Goal: Task Accomplishment & Management: Use online tool/utility

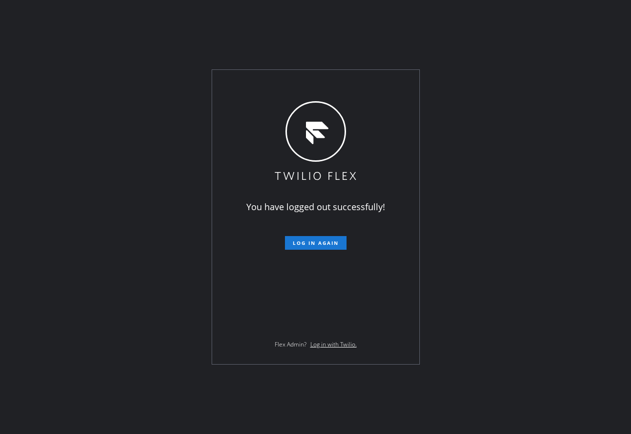
click at [94, 98] on div "You have logged out successfully! Log in again Flex Admin? Log in with Twilio." at bounding box center [315, 217] width 631 height 434
click at [296, 240] on span "Log in again" at bounding box center [316, 243] width 46 height 7
click at [296, 239] on button "Log in again" at bounding box center [316, 243] width 62 height 14
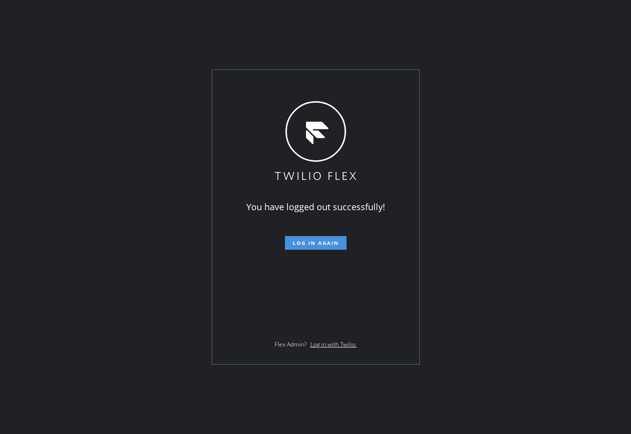
click at [296, 239] on button "Log in again" at bounding box center [316, 243] width 62 height 14
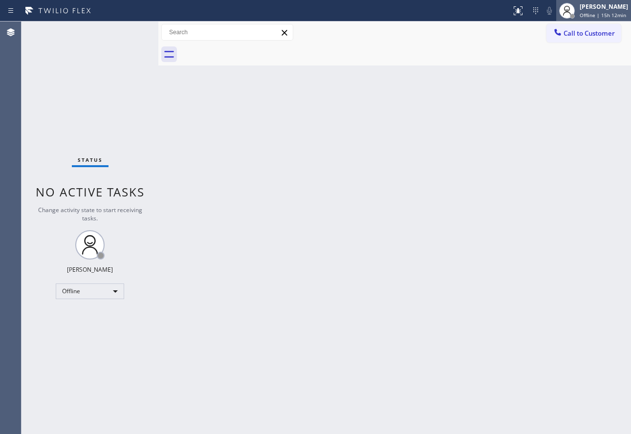
click at [593, 11] on div "[PERSON_NAME] Offline | 15h 12min" at bounding box center [604, 10] width 53 height 17
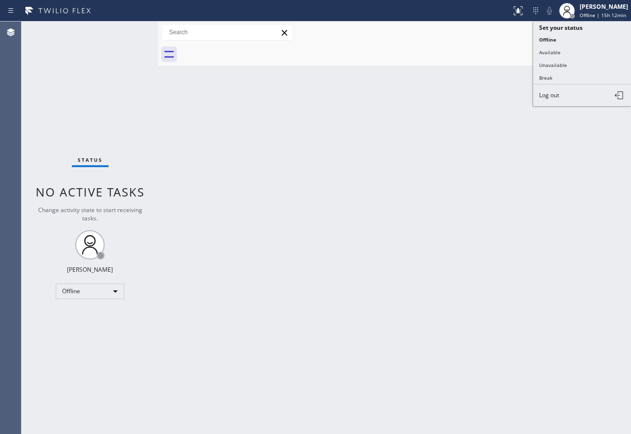
click at [546, 51] on button "Available" at bounding box center [582, 52] width 98 height 13
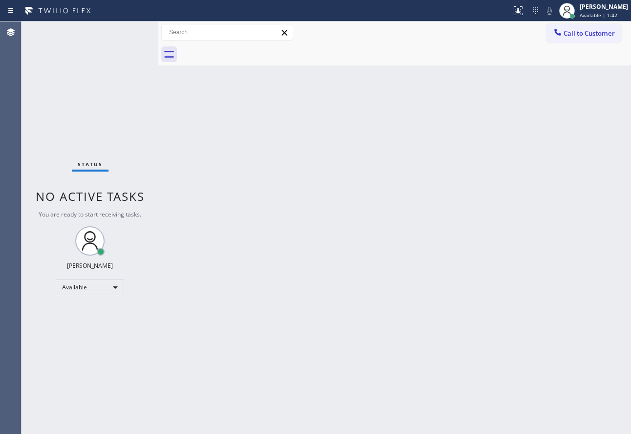
click at [229, 197] on div "Back to Dashboard Change Sender ID Customers Technicians Select a contact Outbo…" at bounding box center [394, 228] width 473 height 413
click at [406, 299] on div "Back to Dashboard Change Sender ID Customers Technicians Select a contact Outbo…" at bounding box center [394, 228] width 473 height 413
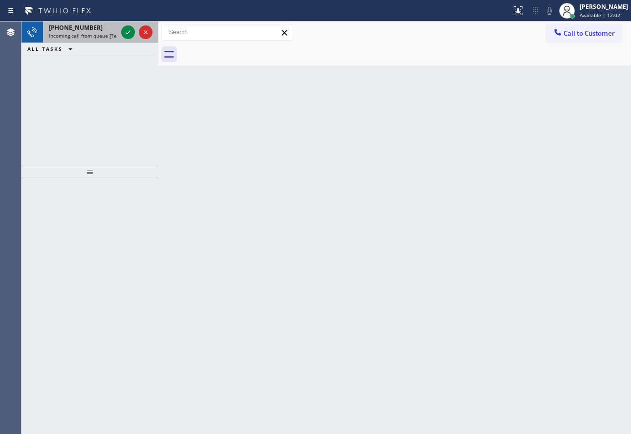
click at [99, 31] on div "[PHONE_NUMBER]" at bounding box center [83, 27] width 68 height 8
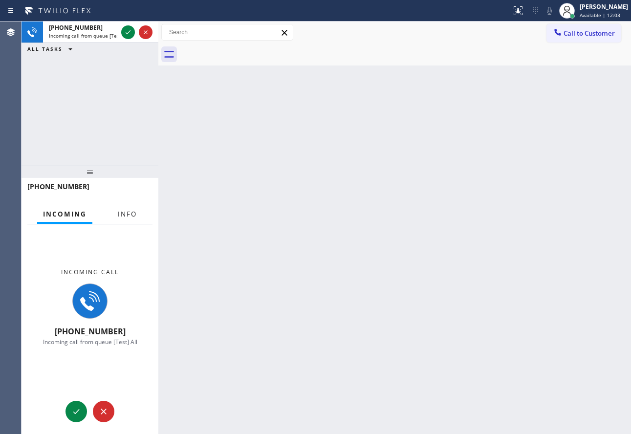
click at [129, 218] on span "Info" at bounding box center [127, 214] width 19 height 9
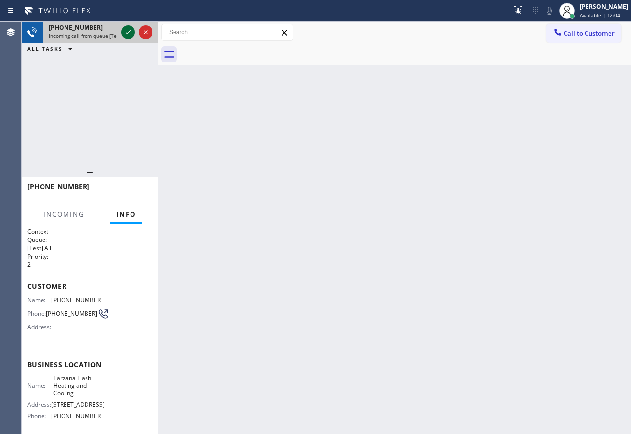
click at [130, 30] on icon at bounding box center [128, 32] width 12 height 12
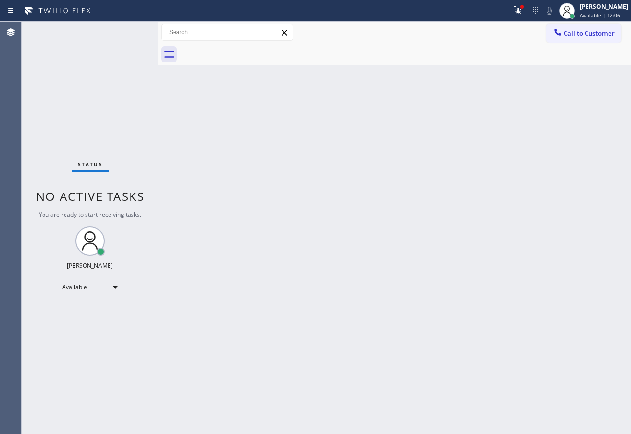
click at [129, 31] on div "Status No active tasks You are ready to start receiving tasks. [PERSON_NAME] Av…" at bounding box center [90, 228] width 137 height 413
click at [128, 31] on div "Status No active tasks You are ready to start receiving tasks. [PERSON_NAME] Av…" at bounding box center [90, 228] width 137 height 413
click at [127, 35] on div "Status No active tasks You are ready to start receiving tasks. [PERSON_NAME] Av…" at bounding box center [90, 228] width 137 height 413
click at [455, 267] on div "Back to Dashboard Change Sender ID Customers Technicians Select a contact Outbo…" at bounding box center [394, 228] width 473 height 413
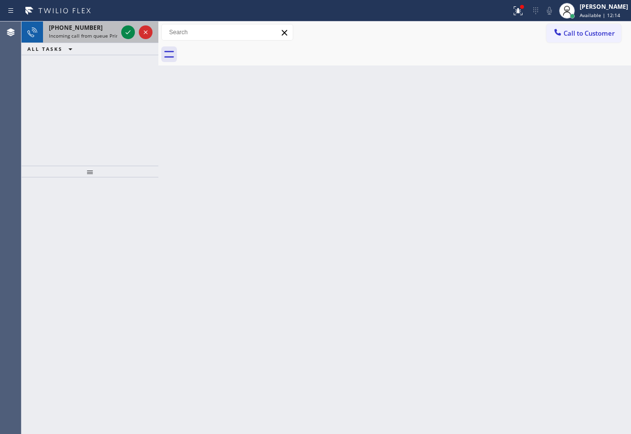
click at [87, 34] on span "Incoming call from queue Primary EL" at bounding box center [92, 35] width 86 height 7
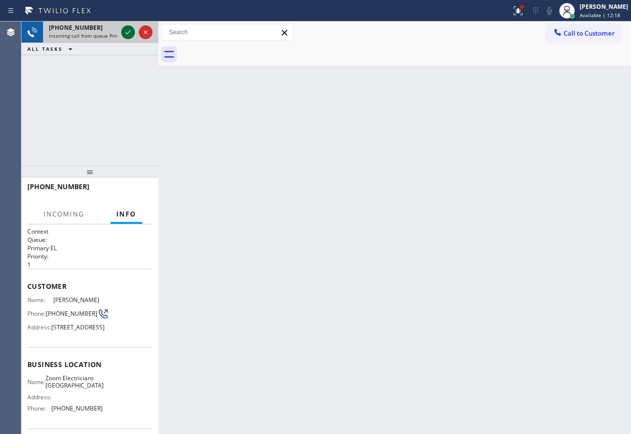
click at [127, 33] on icon at bounding box center [128, 32] width 5 height 4
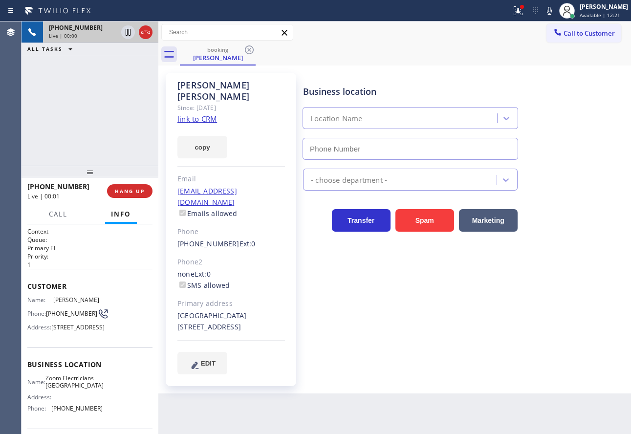
type input "[PHONE_NUMBER]"
click at [195, 114] on link "link to CRM" at bounding box center [197, 119] width 40 height 10
click at [555, 9] on icon at bounding box center [550, 11] width 12 height 12
click at [126, 33] on icon at bounding box center [128, 32] width 5 height 7
click at [552, 11] on icon at bounding box center [549, 11] width 5 height 8
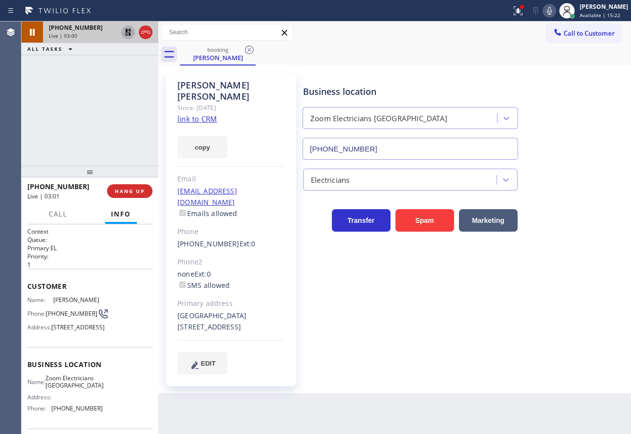
click at [130, 32] on icon at bounding box center [128, 32] width 12 height 12
click at [546, 170] on div "Electricians" at bounding box center [465, 178] width 328 height 26
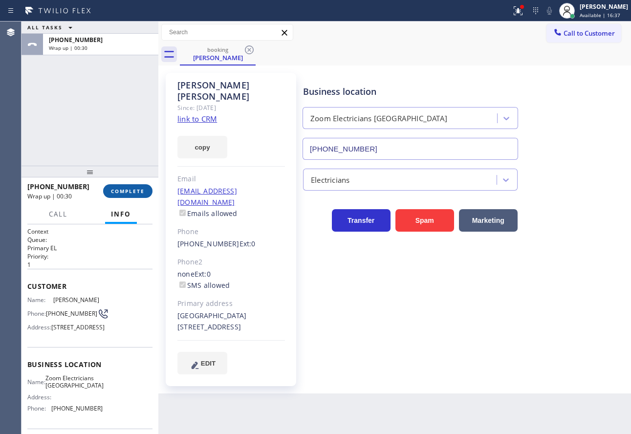
click at [133, 188] on span "COMPLETE" at bounding box center [128, 191] width 34 height 7
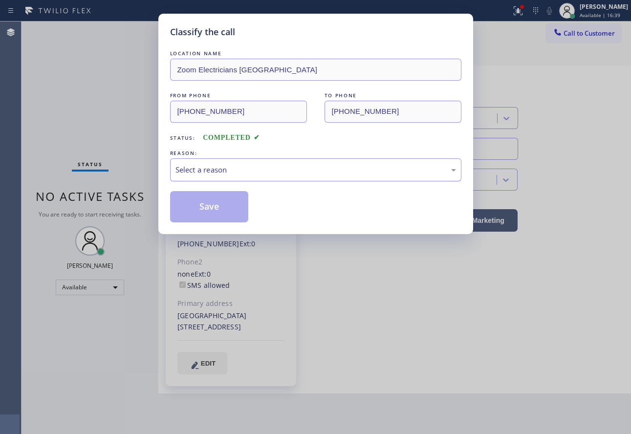
click at [226, 171] on div "Select a reason" at bounding box center [315, 169] width 281 height 11
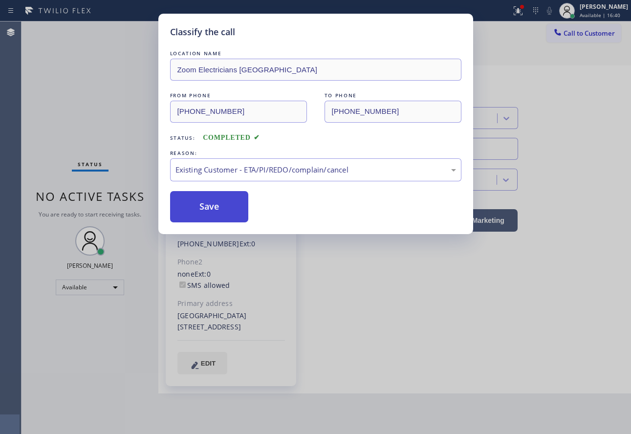
click at [209, 209] on button "Save" at bounding box center [209, 206] width 79 height 31
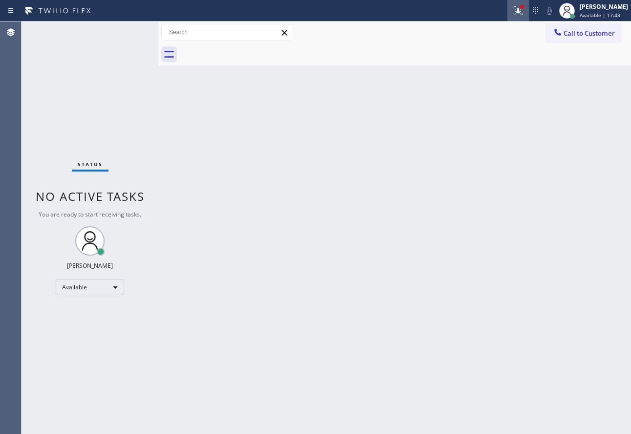
click at [522, 12] on icon at bounding box center [518, 11] width 12 height 12
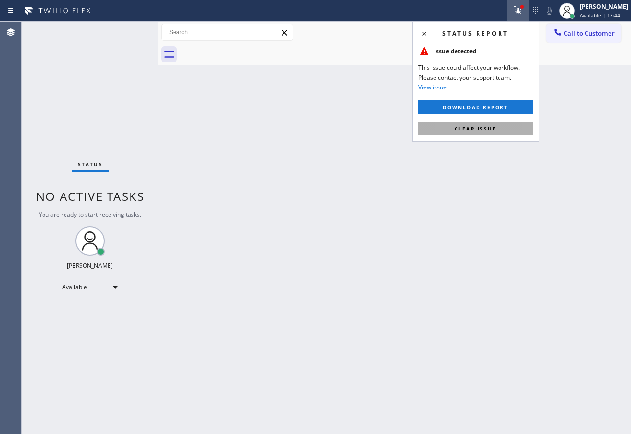
click at [495, 130] on span "Clear issue" at bounding box center [476, 128] width 42 height 7
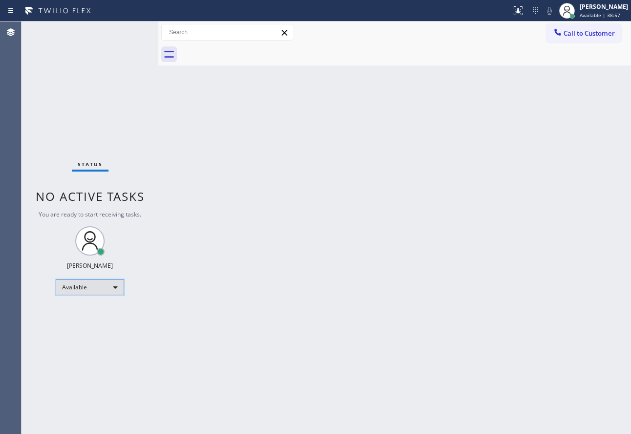
click at [89, 287] on div "Available" at bounding box center [90, 288] width 68 height 16
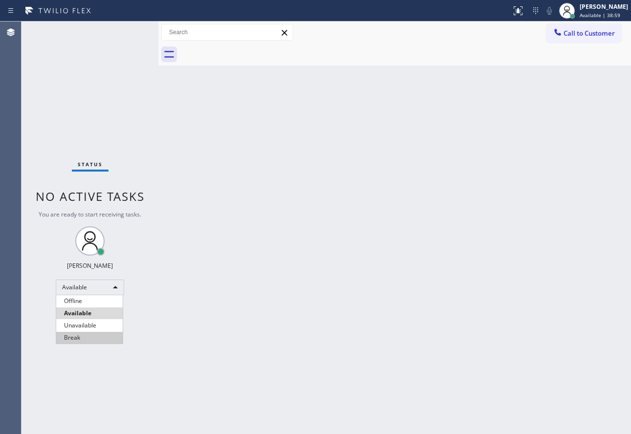
click at [86, 340] on li "Break" at bounding box center [89, 338] width 66 height 12
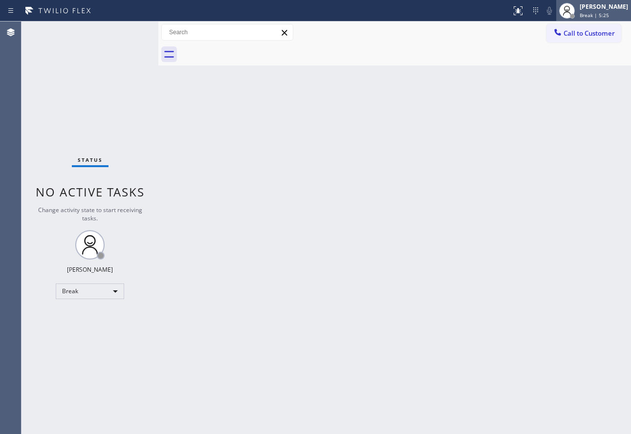
drag, startPoint x: 596, startPoint y: 5, endPoint x: 596, endPoint y: 14, distance: 9.3
click at [596, 5] on div "[PERSON_NAME]" at bounding box center [604, 6] width 48 height 8
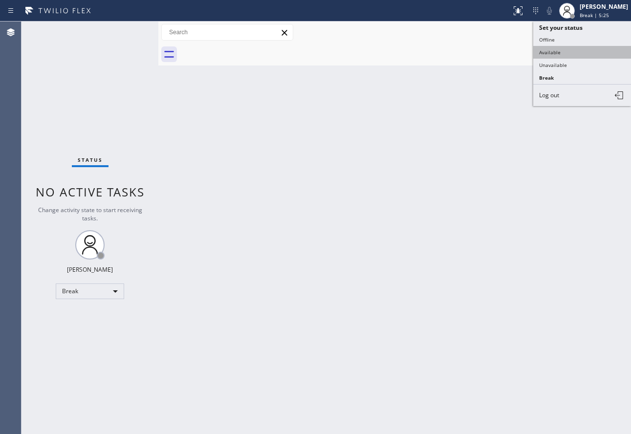
click at [564, 52] on button "Available" at bounding box center [582, 52] width 98 height 13
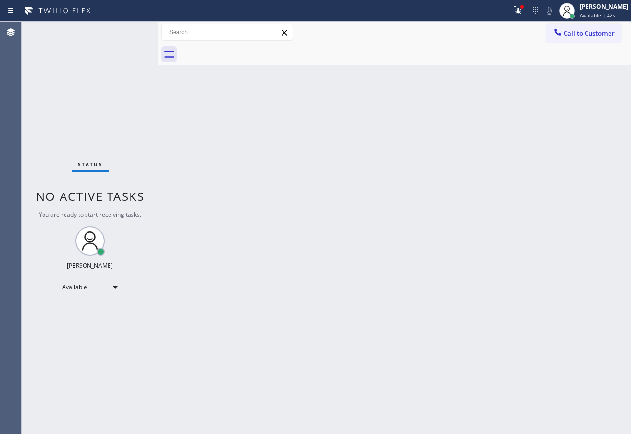
click at [523, 134] on div "Back to Dashboard Change Sender ID Customers Technicians Select a contact Outbo…" at bounding box center [394, 228] width 473 height 413
click at [378, 208] on div "Back to Dashboard Change Sender ID Customers Technicians Select a contact Outbo…" at bounding box center [394, 228] width 473 height 413
click at [124, 34] on div "Status No active tasks You are ready to start receiving tasks. [PERSON_NAME] Av…" at bounding box center [90, 228] width 137 height 413
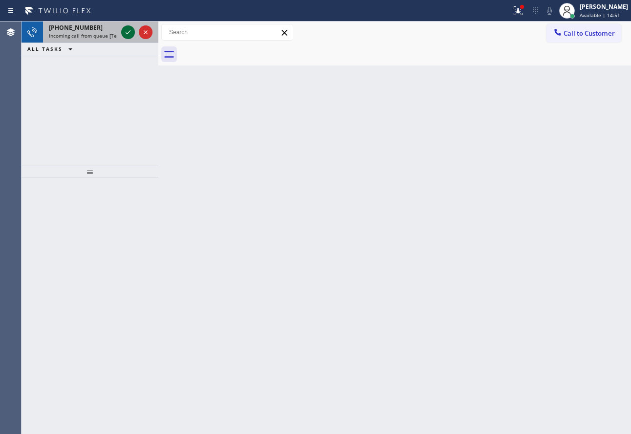
click at [124, 34] on icon at bounding box center [128, 32] width 12 height 12
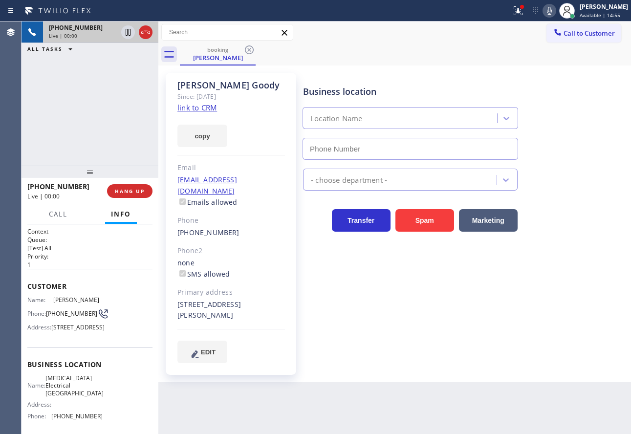
type input "[PHONE_NUMBER]"
click at [200, 110] on link "link to CRM" at bounding box center [197, 108] width 40 height 10
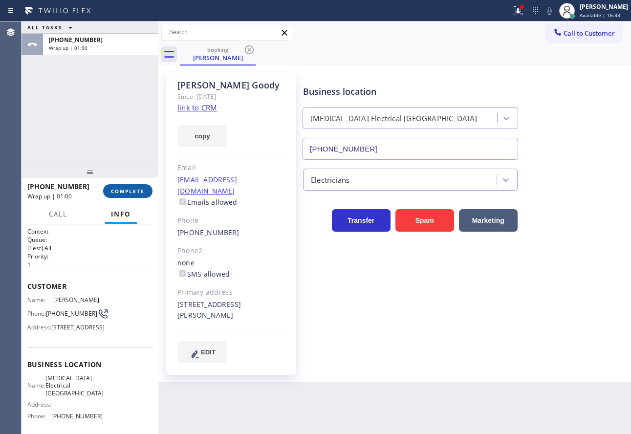
click at [138, 192] on span "COMPLETE" at bounding box center [128, 191] width 34 height 7
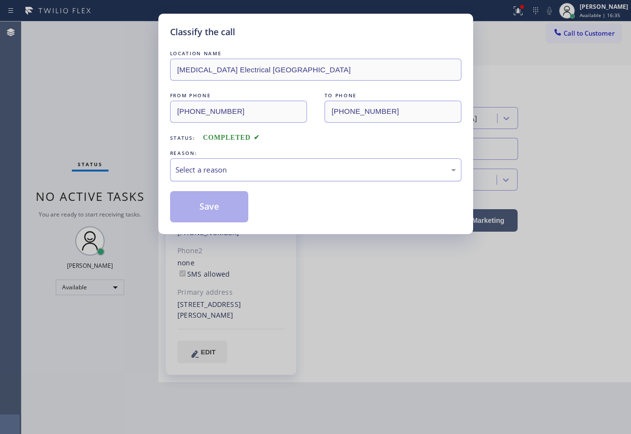
click at [272, 171] on div "Select a reason" at bounding box center [315, 169] width 281 height 11
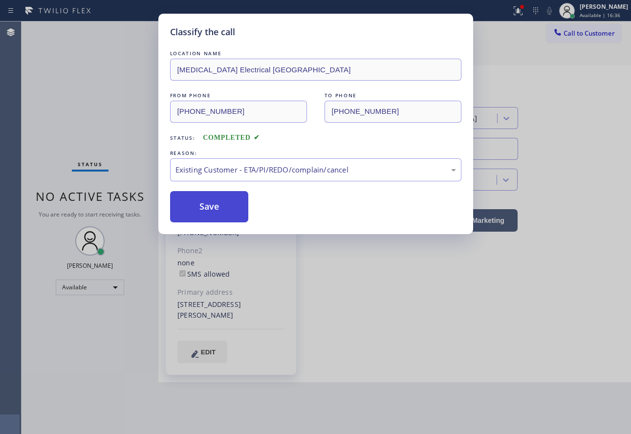
click at [231, 211] on button "Save" at bounding box center [209, 206] width 79 height 31
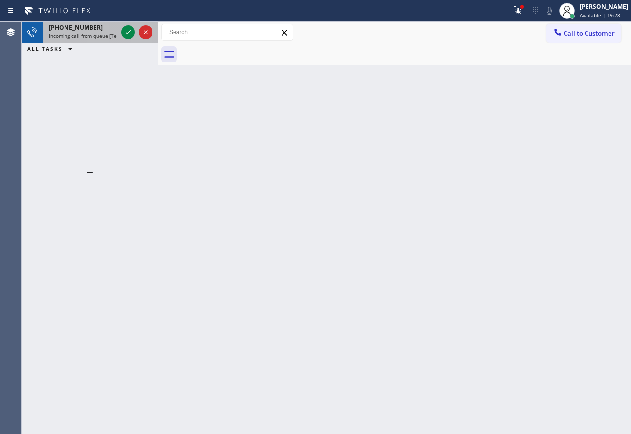
click at [92, 29] on div "[PHONE_NUMBER]" at bounding box center [83, 27] width 68 height 8
click at [93, 27] on div "[PHONE_NUMBER]" at bounding box center [83, 27] width 68 height 8
click at [70, 30] on span "[PHONE_NUMBER]" at bounding box center [76, 27] width 54 height 8
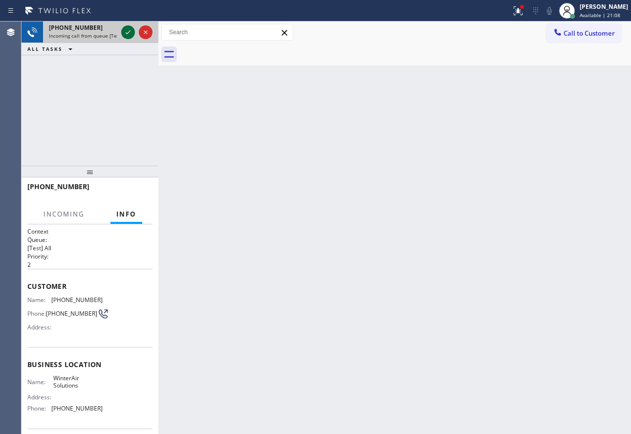
click at [131, 34] on icon at bounding box center [128, 32] width 12 height 12
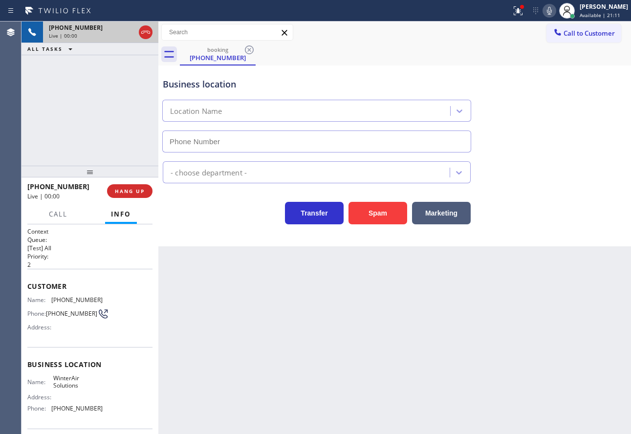
type input "[PHONE_NUMBER]"
click at [388, 219] on button "Spam" at bounding box center [378, 213] width 59 height 22
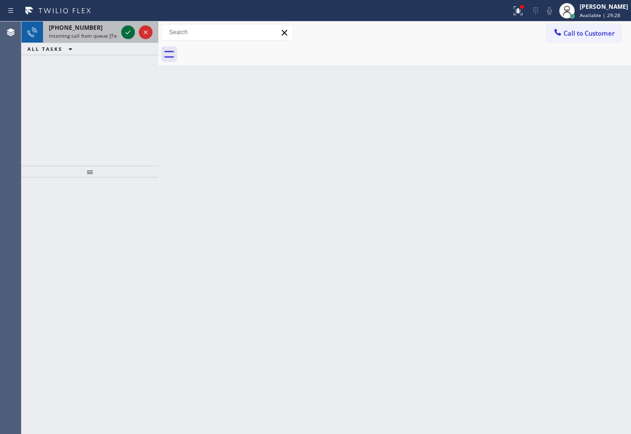
click at [128, 32] on icon at bounding box center [128, 32] width 12 height 12
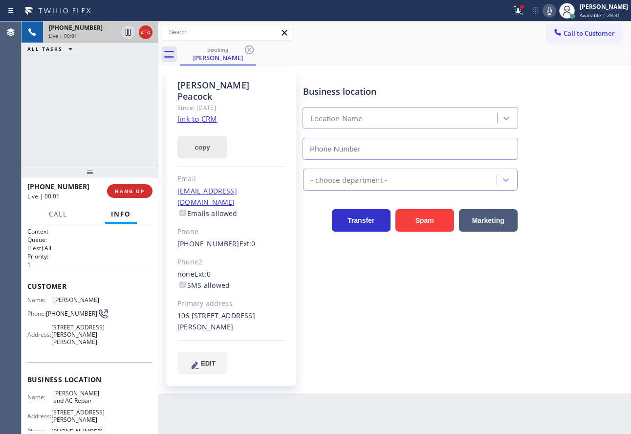
type input "[PHONE_NUMBER]"
click at [197, 114] on link "link to CRM" at bounding box center [197, 119] width 40 height 10
click at [52, 220] on button "Call" at bounding box center [58, 214] width 30 height 19
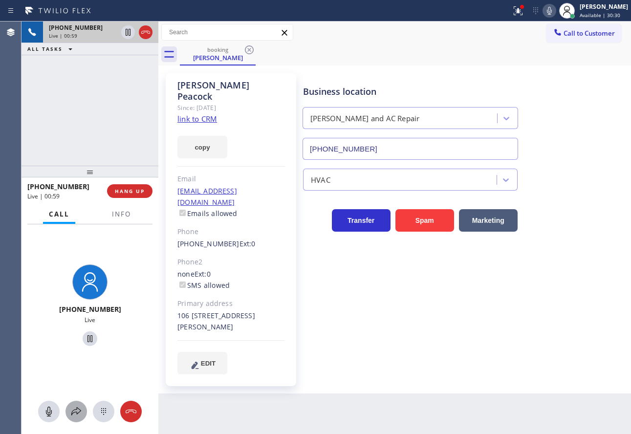
click at [74, 414] on icon at bounding box center [76, 412] width 12 height 12
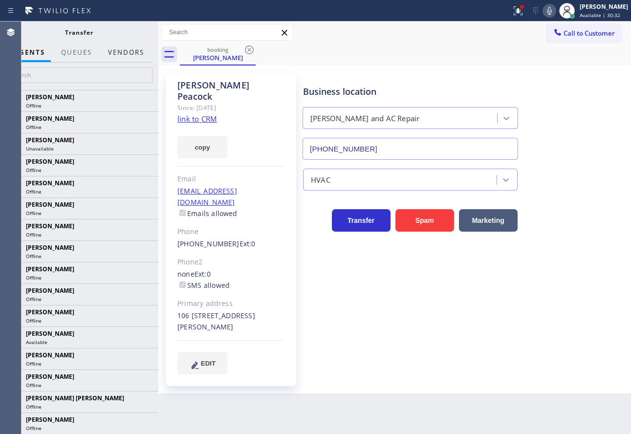
click at [134, 56] on button "Vendors" at bounding box center [126, 52] width 48 height 19
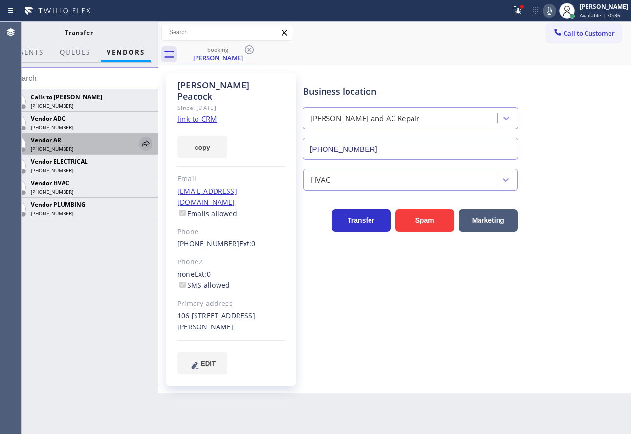
click at [147, 145] on icon at bounding box center [146, 143] width 8 height 6
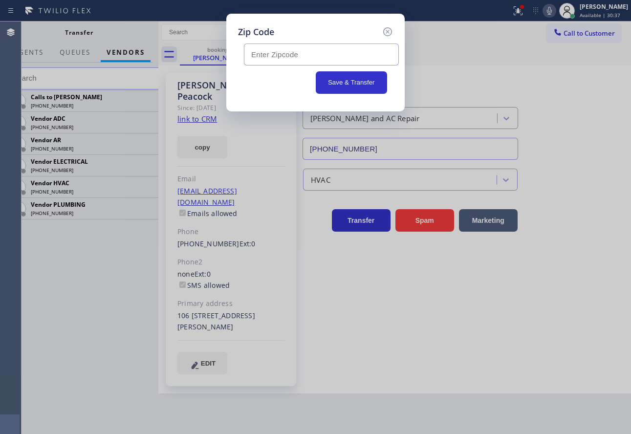
click at [316, 57] on input "text" at bounding box center [321, 55] width 155 height 22
paste input "90731"
type input "90731"
click at [351, 28] on div "Zip Code" at bounding box center [315, 31] width 155 height 13
click at [345, 54] on input "90731" at bounding box center [321, 55] width 155 height 22
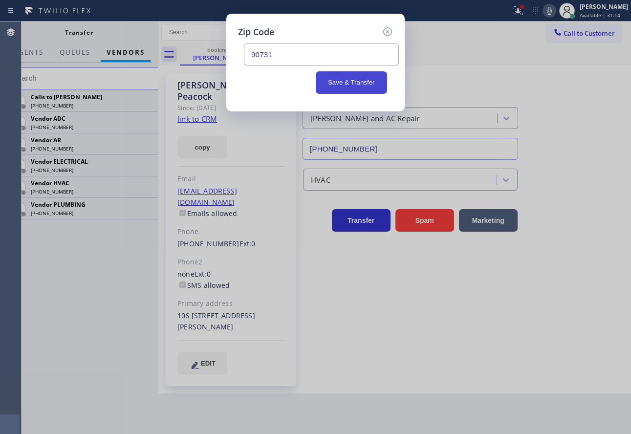
click at [370, 80] on button "Save & Transfer" at bounding box center [352, 82] width 72 height 22
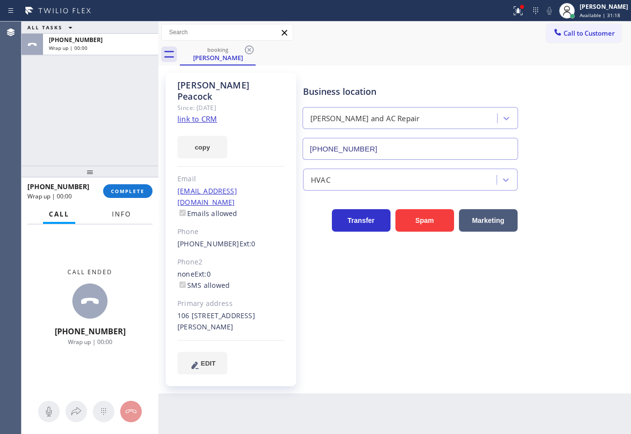
click at [122, 222] on div at bounding box center [121, 223] width 31 height 2
click at [128, 207] on button "Info" at bounding box center [121, 214] width 31 height 19
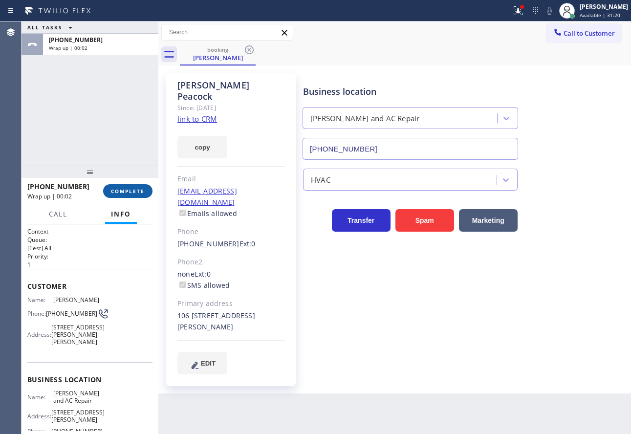
click at [137, 194] on span "COMPLETE" at bounding box center [128, 191] width 34 height 7
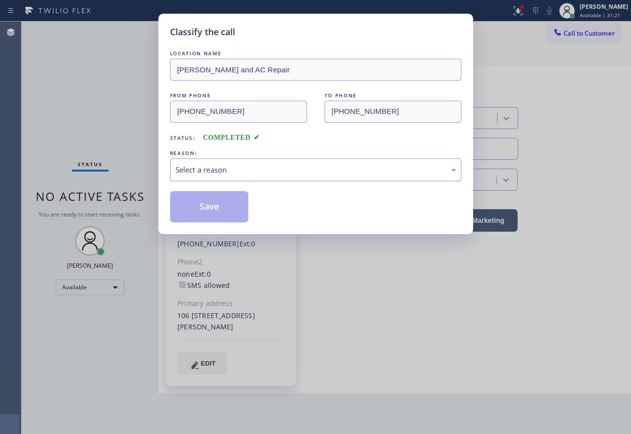
click at [254, 182] on div "LOCATION NAME [PERSON_NAME] and AC Repair FROM PHONE [PHONE_NUMBER] TO PHONE [P…" at bounding box center [315, 135] width 291 height 174
click at [254, 173] on div "Select a reason" at bounding box center [315, 169] width 281 height 11
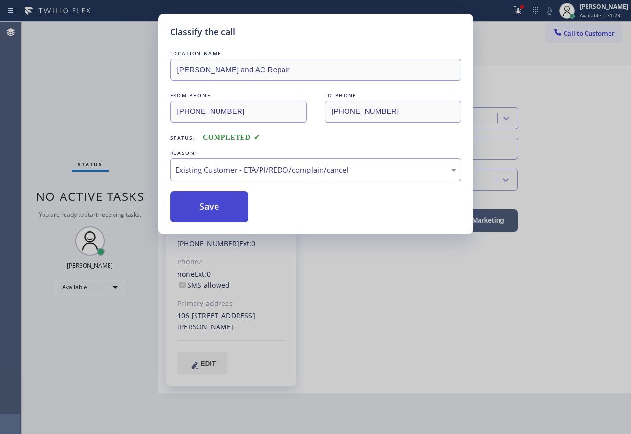
click at [211, 205] on button "Save" at bounding box center [209, 206] width 79 height 31
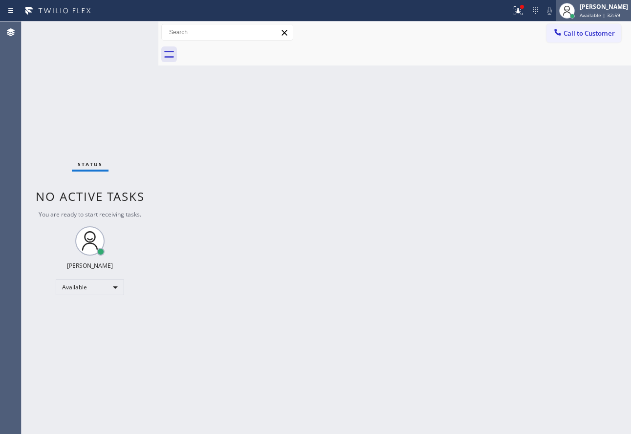
click at [595, 11] on div "[PERSON_NAME] Available | 32:59" at bounding box center [604, 10] width 53 height 17
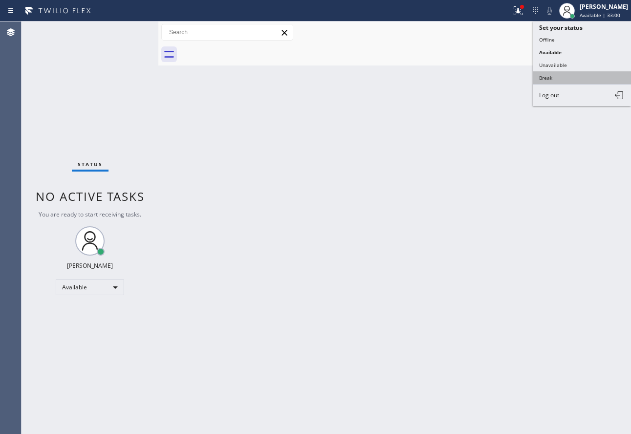
click at [560, 78] on button "Break" at bounding box center [582, 77] width 98 height 13
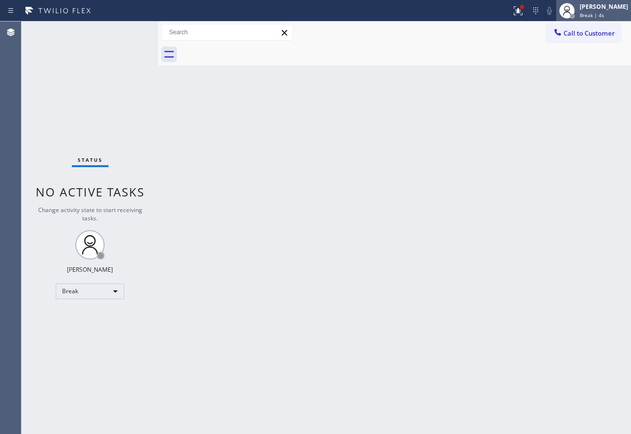
click at [618, 10] on div "[PERSON_NAME]" at bounding box center [604, 6] width 48 height 8
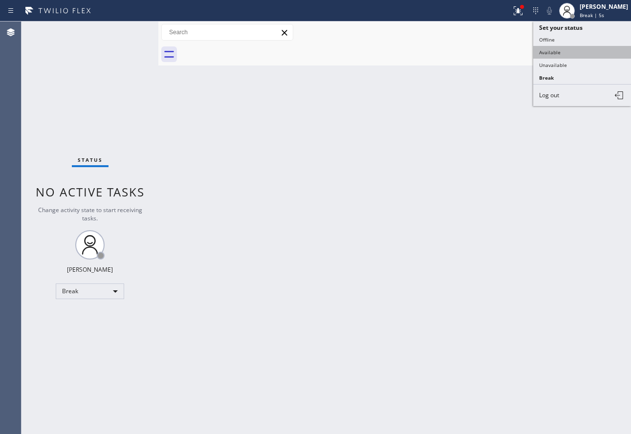
click at [557, 52] on button "Available" at bounding box center [582, 52] width 98 height 13
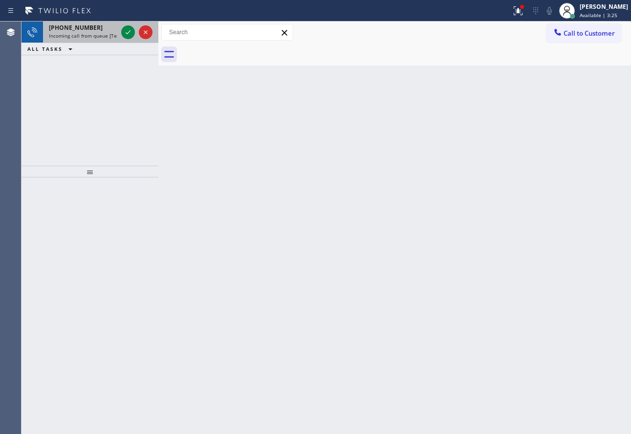
click at [85, 40] on div "[PHONE_NUMBER] Incoming call from queue [Test] All" at bounding box center [81, 33] width 76 height 22
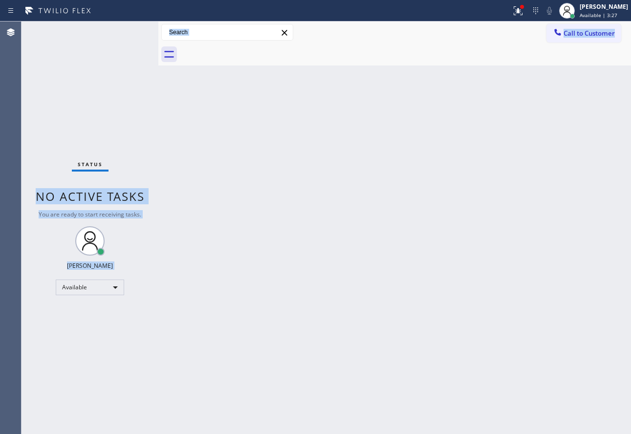
click at [165, 163] on div "Status No active tasks You are ready to start receiving tasks. [PERSON_NAME] Av…" at bounding box center [327, 228] width 610 height 413
click at [334, 271] on div "Back to Dashboard Change Sender ID Customers Technicians Select a contact Outbo…" at bounding box center [394, 228] width 473 height 413
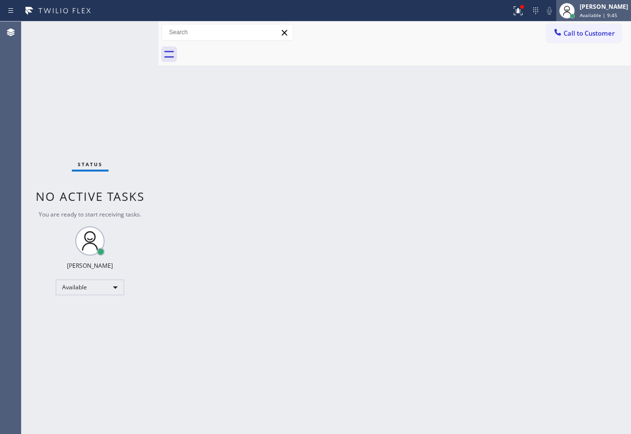
click at [598, 14] on span "Available | 9:45" at bounding box center [599, 15] width 38 height 7
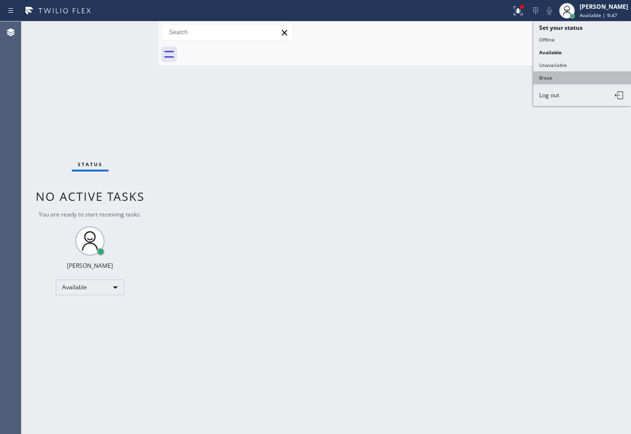
click at [556, 79] on button "Break" at bounding box center [582, 77] width 98 height 13
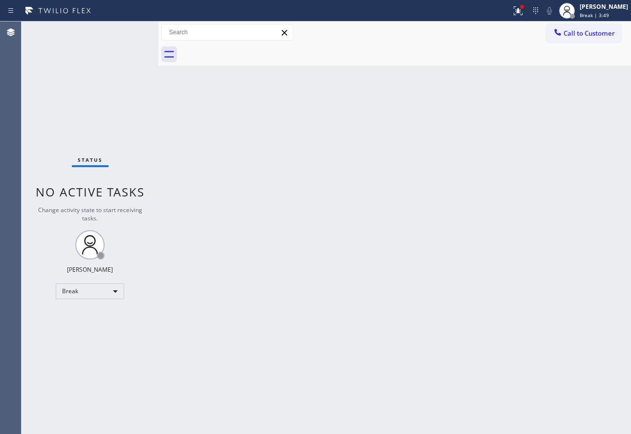
click at [262, 255] on div "Back to Dashboard Change Sender ID Customers Technicians Select a contact Outbo…" at bounding box center [394, 228] width 473 height 413
click at [575, 17] on div at bounding box center [567, 11] width 22 height 22
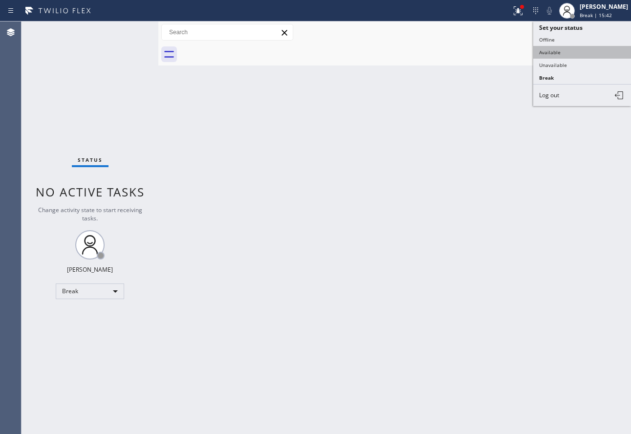
click at [547, 53] on button "Available" at bounding box center [582, 52] width 98 height 13
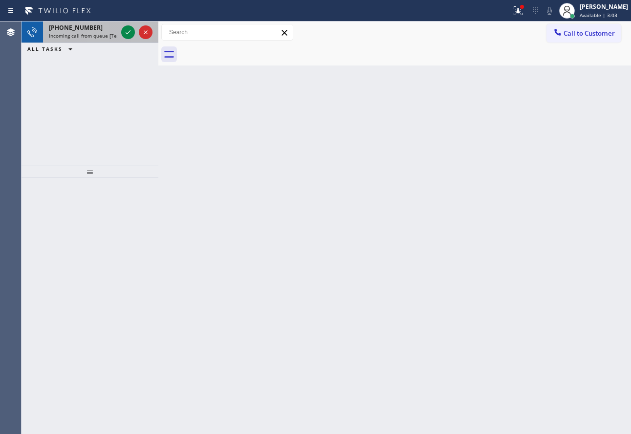
drag, startPoint x: 98, startPoint y: 36, endPoint x: 120, endPoint y: 32, distance: 22.3
click at [98, 36] on span "Incoming call from queue [Test] All" at bounding box center [89, 35] width 81 height 7
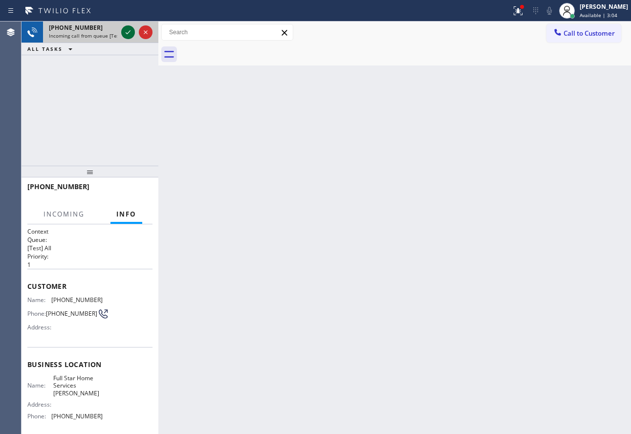
click at [127, 33] on icon at bounding box center [128, 32] width 12 height 12
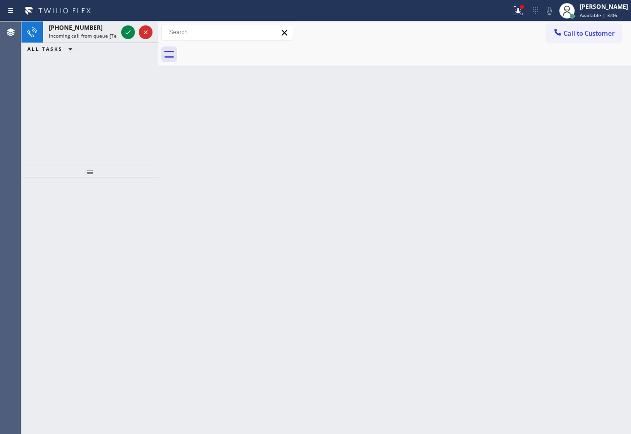
click at [127, 33] on icon at bounding box center [128, 32] width 12 height 12
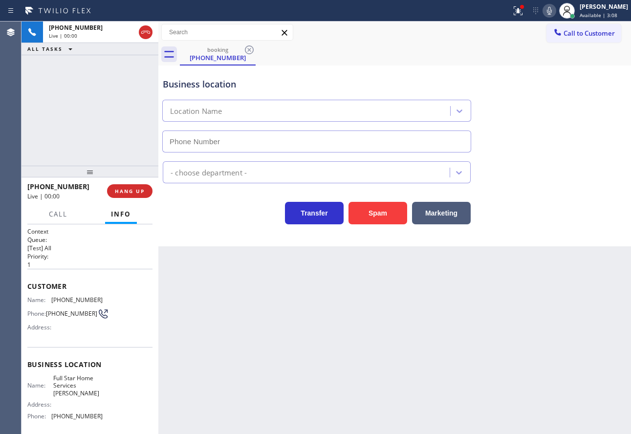
type input "[PHONE_NUMBER]"
click at [437, 218] on button "Marketing" at bounding box center [441, 213] width 59 height 22
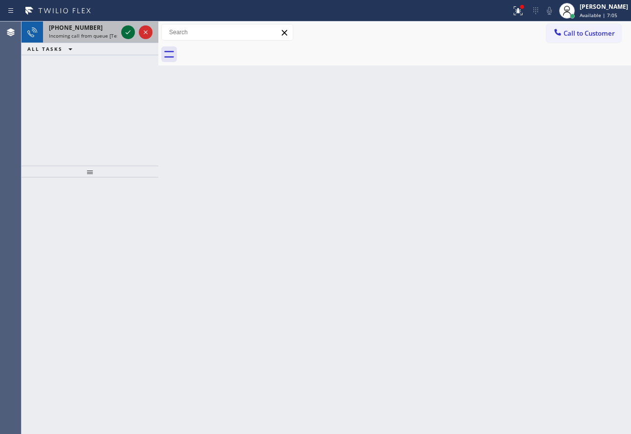
click at [128, 29] on icon at bounding box center [128, 32] width 12 height 12
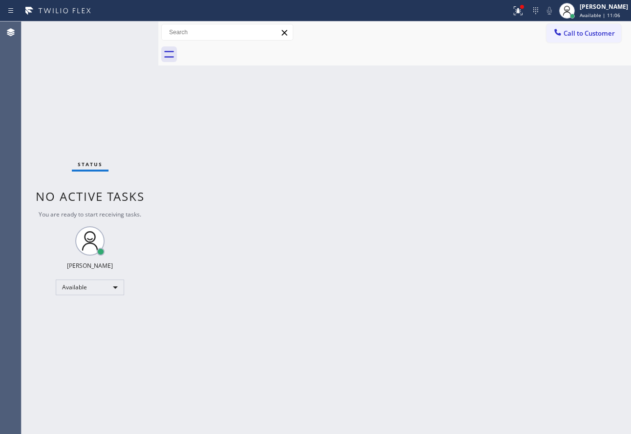
click at [552, 154] on div "Back to Dashboard Change Sender ID Customers Technicians Select a contact Outbo…" at bounding box center [394, 228] width 473 height 413
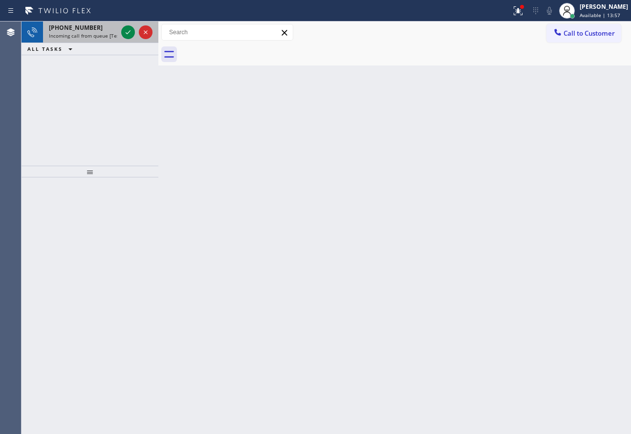
click at [109, 29] on div "[PHONE_NUMBER]" at bounding box center [83, 27] width 68 height 8
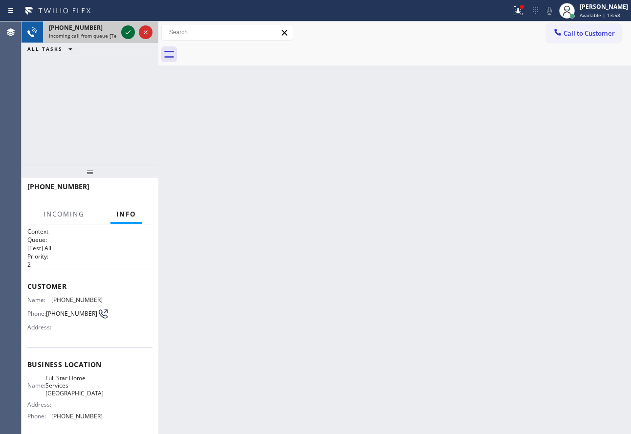
click at [127, 35] on icon at bounding box center [128, 32] width 12 height 12
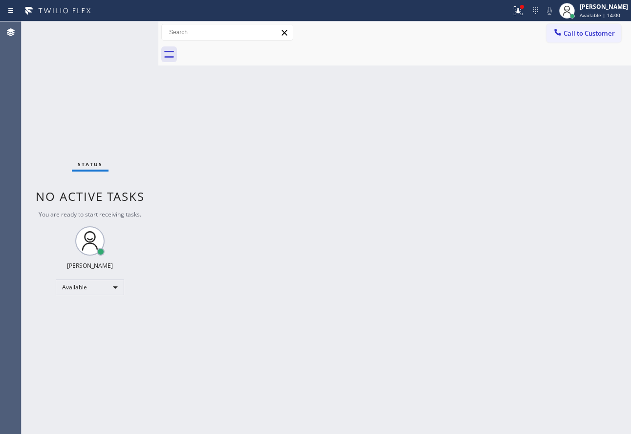
click at [127, 35] on div "Status No active tasks You are ready to start receiving tasks. [PERSON_NAME] Av…" at bounding box center [90, 228] width 137 height 413
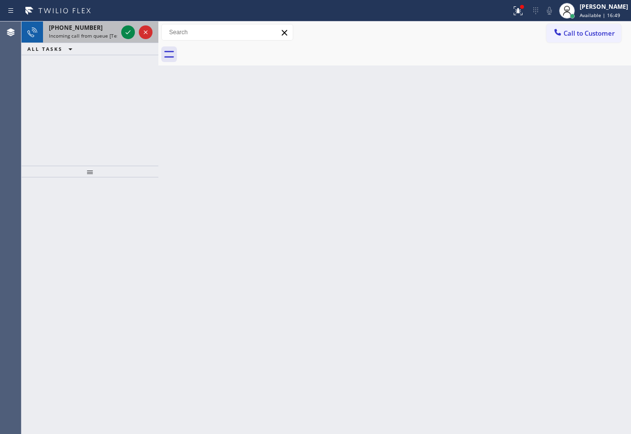
click at [107, 35] on span "Incoming call from queue [Test] All" at bounding box center [89, 35] width 81 height 7
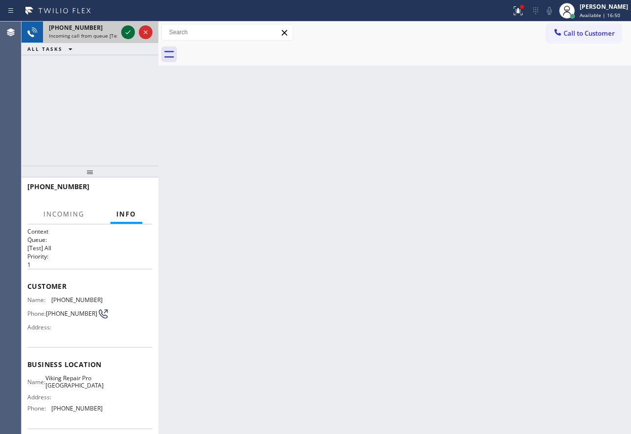
click at [126, 35] on icon at bounding box center [128, 32] width 12 height 12
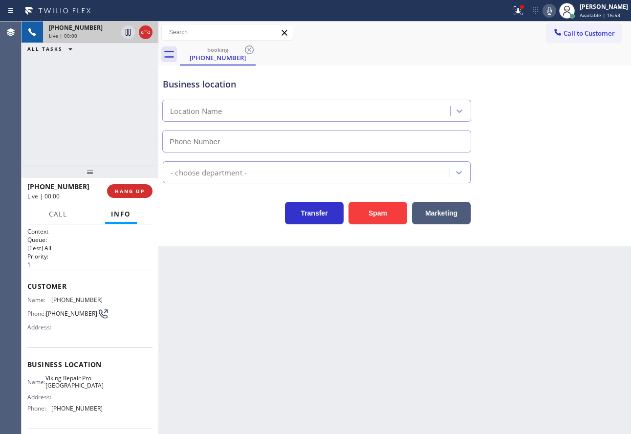
type input "[PHONE_NUMBER]"
click at [425, 85] on div "Business location" at bounding box center [317, 84] width 308 height 13
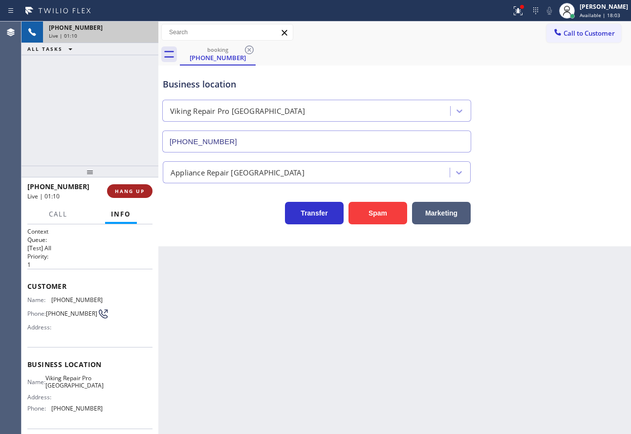
click at [140, 195] on span "HANG UP" at bounding box center [130, 191] width 30 height 7
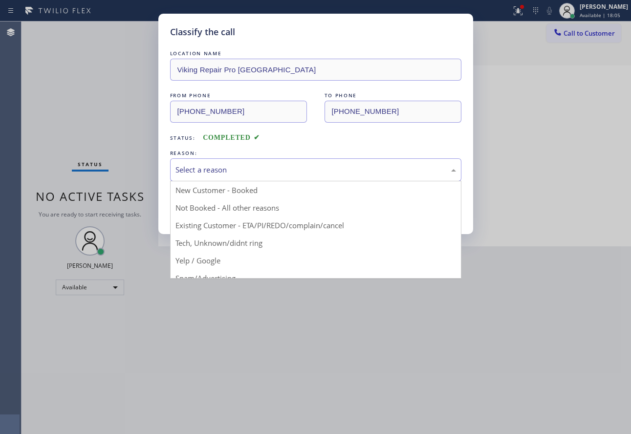
click at [207, 164] on div "Select a reason" at bounding box center [315, 169] width 281 height 11
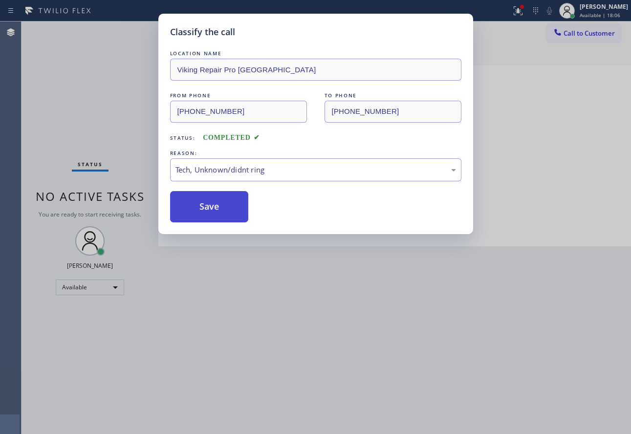
click at [201, 209] on button "Save" at bounding box center [209, 206] width 79 height 31
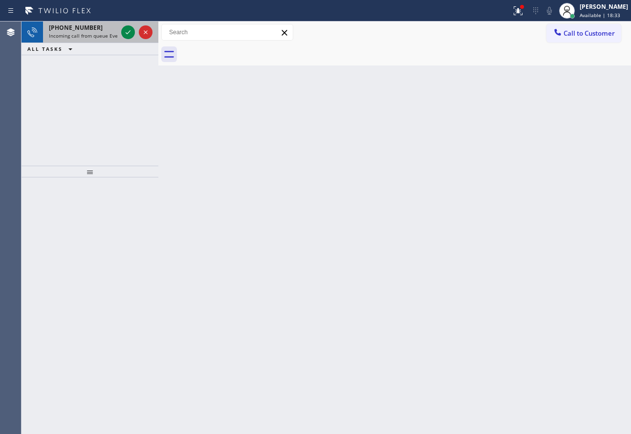
click at [89, 36] on span "Incoming call from queue Everybody" at bounding box center [91, 35] width 85 height 7
click at [89, 36] on span "Incoming call from queue [Test] All" at bounding box center [89, 35] width 81 height 7
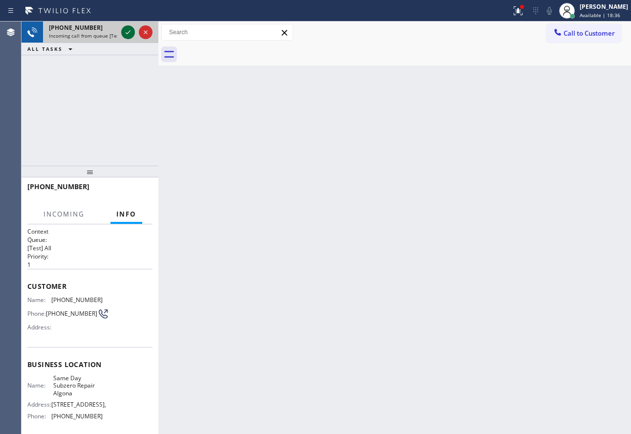
click at [134, 35] on div at bounding box center [128, 32] width 14 height 12
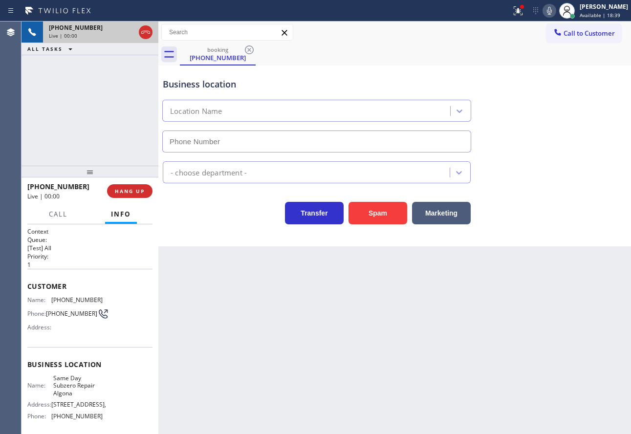
type input "[PHONE_NUMBER]"
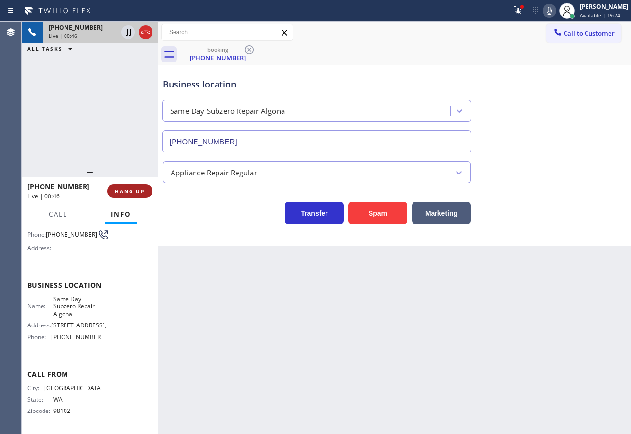
click at [133, 192] on span "HANG UP" at bounding box center [130, 191] width 30 height 7
drag, startPoint x: 133, startPoint y: 192, endPoint x: 146, endPoint y: 209, distance: 21.3
click at [141, 203] on div "[PHONE_NUMBER] Live | 00:46 HANG UP" at bounding box center [89, 190] width 125 height 25
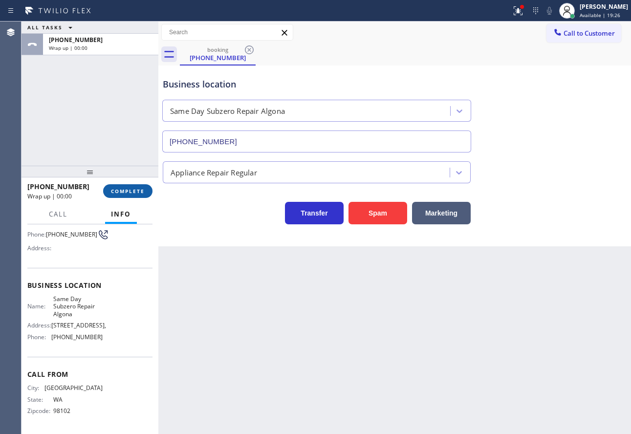
click at [136, 196] on button "COMPLETE" at bounding box center [127, 191] width 49 height 14
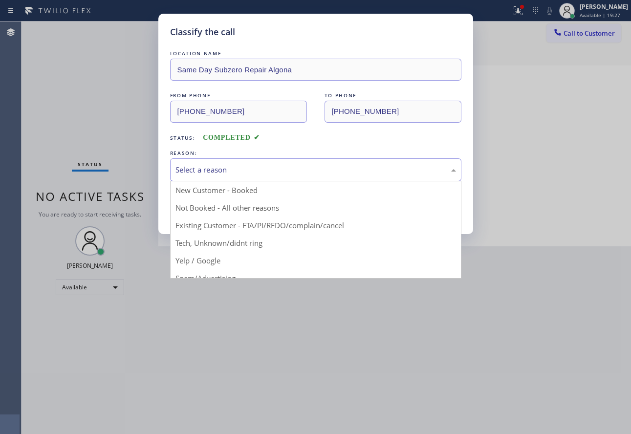
click at [249, 160] on div "Select a reason" at bounding box center [315, 169] width 291 height 23
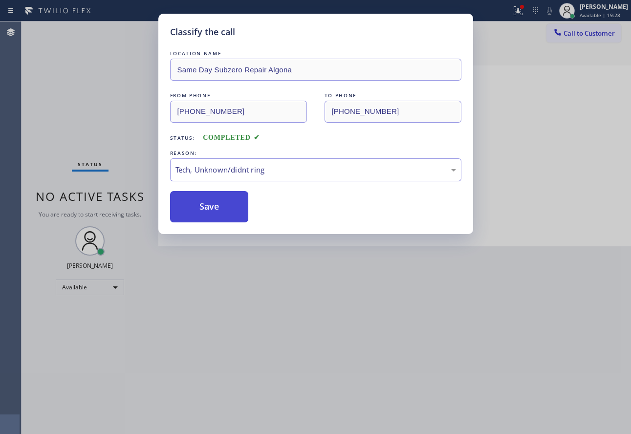
click at [214, 220] on div "Classify the call LOCATION NAME Same Day Subzero Repair Algona FROM PHONE [PHON…" at bounding box center [315, 124] width 315 height 220
click at [211, 217] on button "Save" at bounding box center [209, 206] width 79 height 31
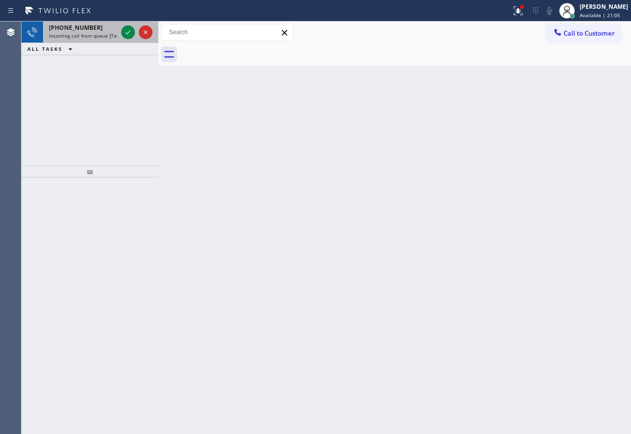
click at [97, 36] on span "Incoming call from queue [Test] All" at bounding box center [89, 35] width 81 height 7
click at [126, 33] on icon at bounding box center [128, 32] width 12 height 12
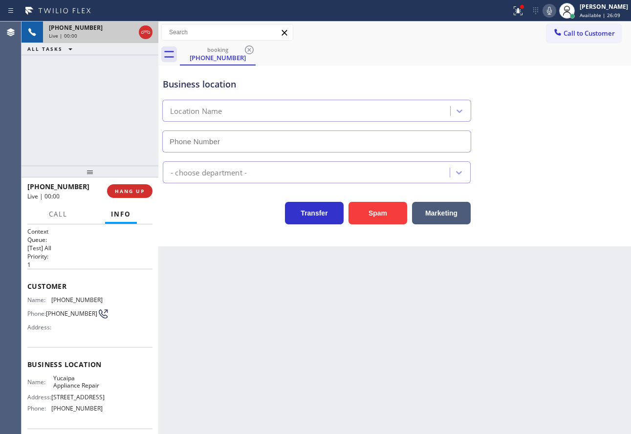
click at [144, 33] on icon at bounding box center [145, 32] width 9 height 3
type input "[PHONE_NUMBER]"
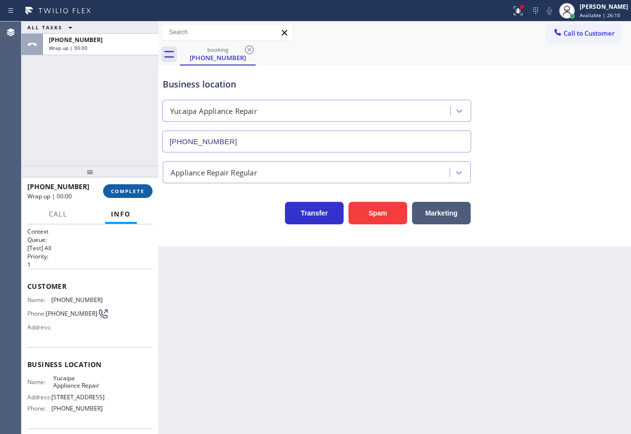
click at [127, 185] on button "COMPLETE" at bounding box center [127, 191] width 49 height 14
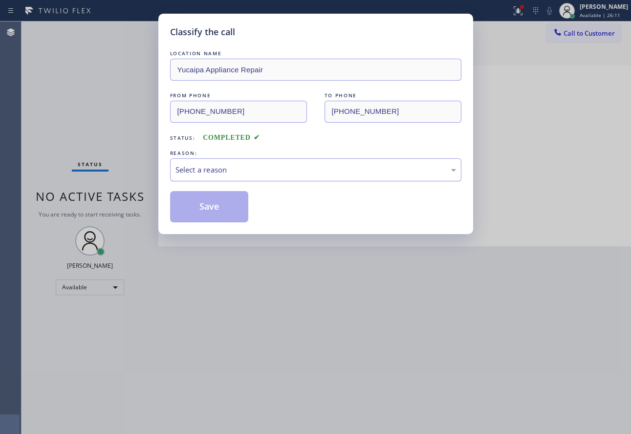
click at [279, 161] on div "Select a reason" at bounding box center [315, 169] width 291 height 23
click at [225, 222] on button "Save" at bounding box center [209, 206] width 79 height 31
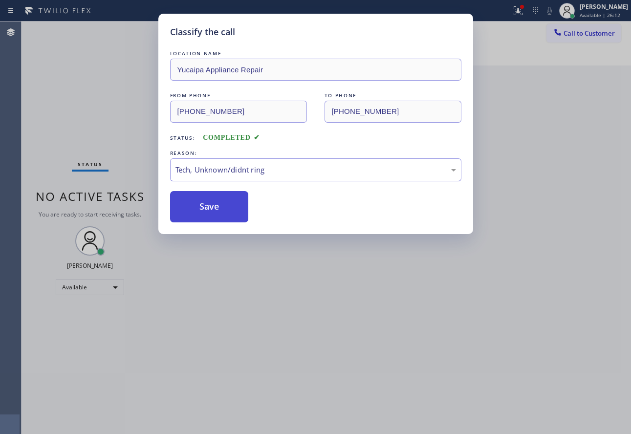
click at [225, 218] on button "Save" at bounding box center [209, 206] width 79 height 31
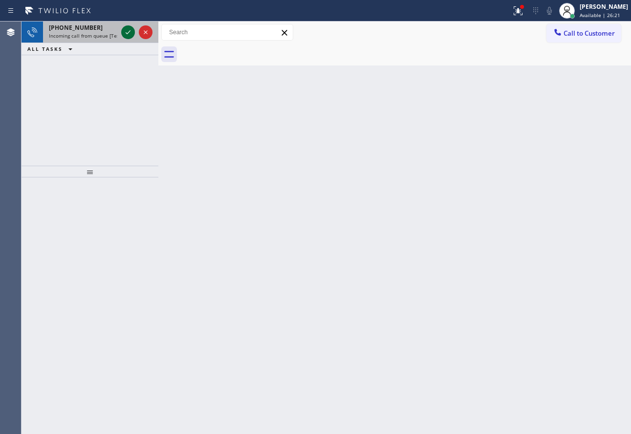
click at [128, 30] on icon at bounding box center [128, 32] width 12 height 12
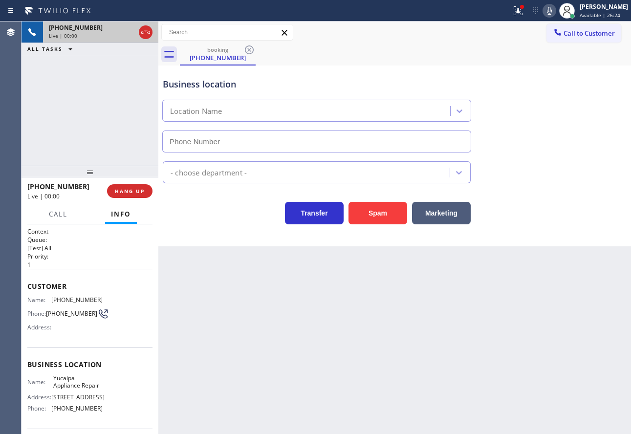
type input "[PHONE_NUMBER]"
click at [138, 190] on span "HANG UP" at bounding box center [130, 191] width 30 height 7
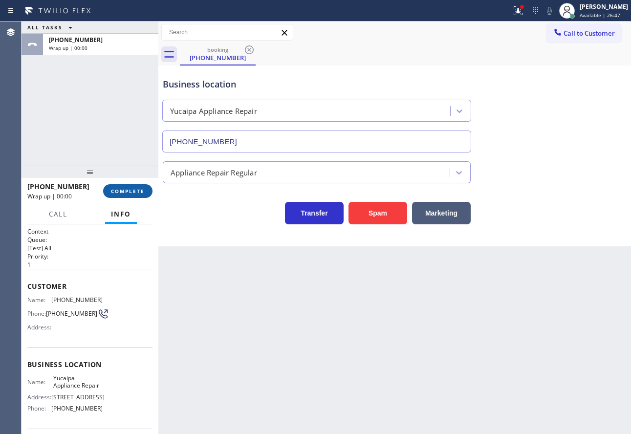
click at [142, 190] on span "COMPLETE" at bounding box center [128, 191] width 34 height 7
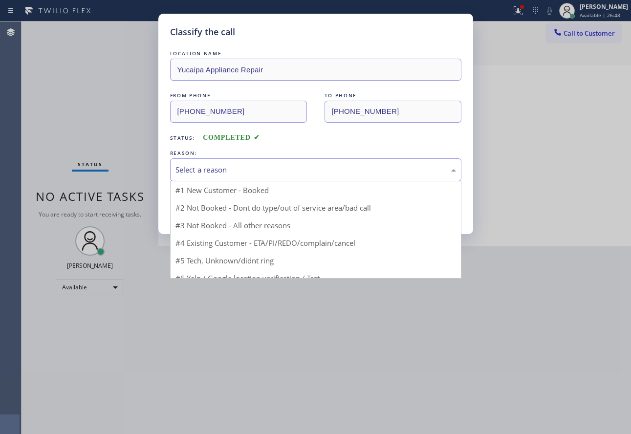
click at [229, 173] on div "Select a reason" at bounding box center [315, 169] width 281 height 11
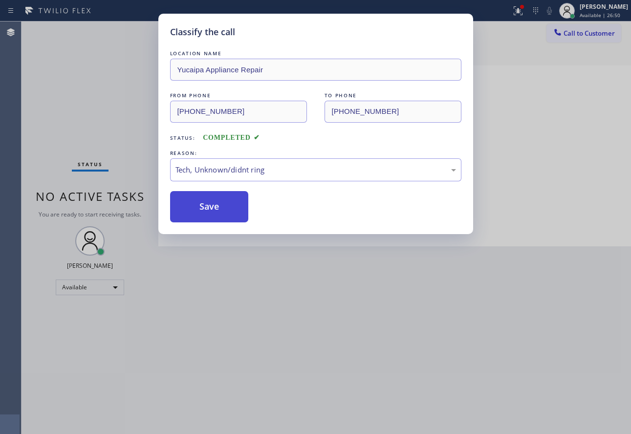
click at [210, 198] on button "Save" at bounding box center [209, 206] width 79 height 31
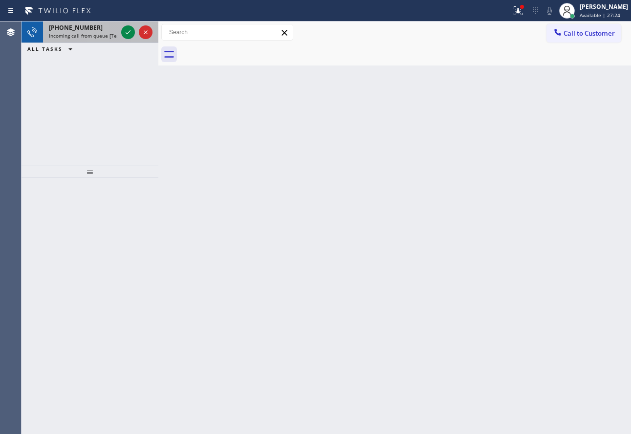
click at [73, 32] on div "[PHONE_NUMBER] Incoming call from queue [Test] All" at bounding box center [81, 33] width 76 height 22
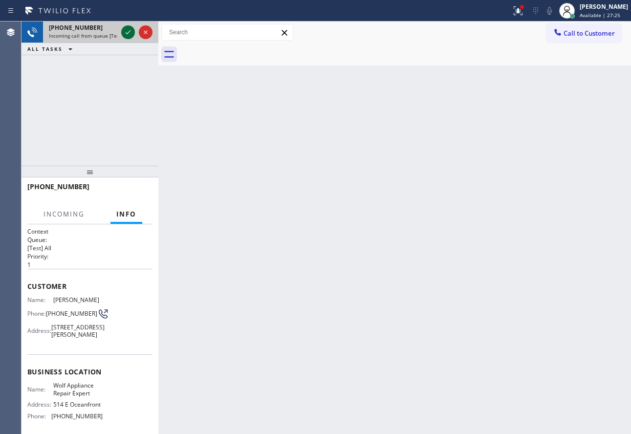
click at [125, 35] on icon at bounding box center [128, 32] width 12 height 12
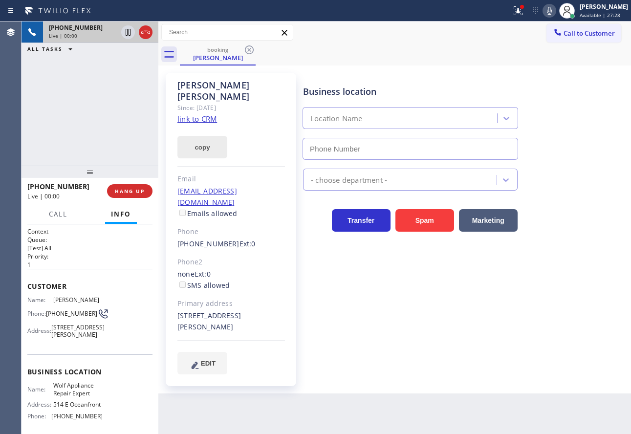
type input "[PHONE_NUMBER]"
click at [202, 114] on link "link to CRM" at bounding box center [197, 119] width 40 height 10
click at [552, 11] on icon at bounding box center [549, 11] width 5 height 8
click at [128, 35] on icon at bounding box center [128, 32] width 5 height 7
click at [552, 7] on icon at bounding box center [549, 11] width 5 height 8
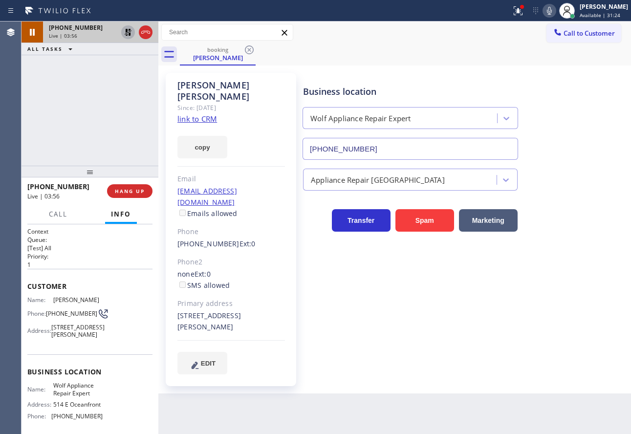
click at [128, 34] on icon at bounding box center [128, 32] width 12 height 12
click at [367, 95] on div "Business location" at bounding box center [410, 91] width 215 height 13
drag, startPoint x: 52, startPoint y: 346, endPoint x: 69, endPoint y: 345, distance: 17.7
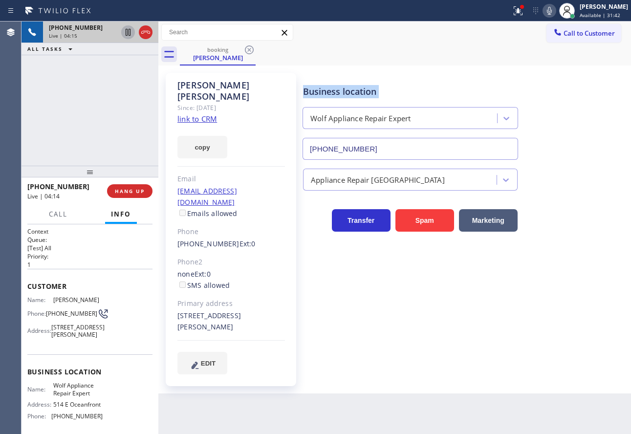
click at [69, 339] on span "[STREET_ADDRESS][PERSON_NAME]" at bounding box center [77, 331] width 53 height 15
copy span "91106"
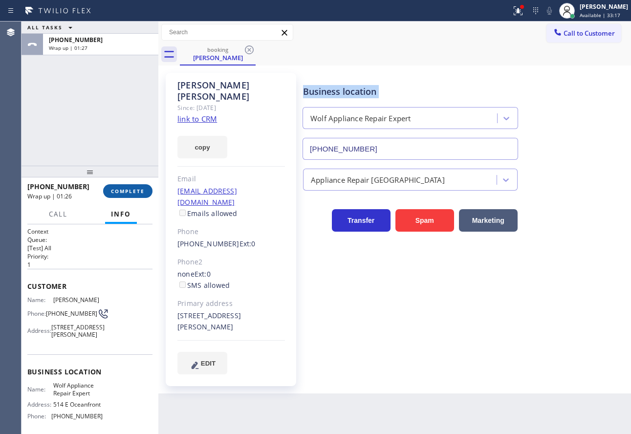
click at [137, 195] on button "COMPLETE" at bounding box center [127, 191] width 49 height 14
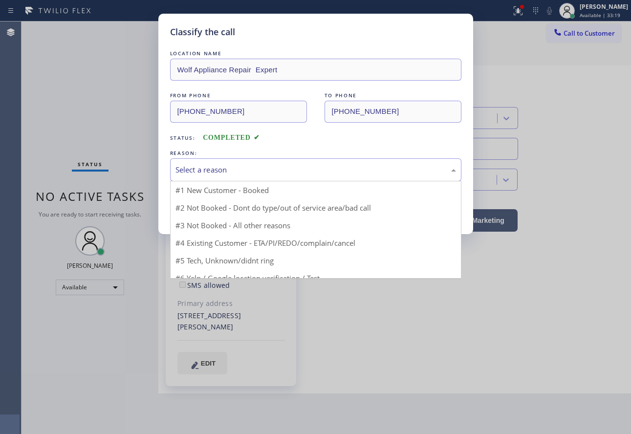
click at [282, 163] on div "Select a reason" at bounding box center [315, 169] width 291 height 23
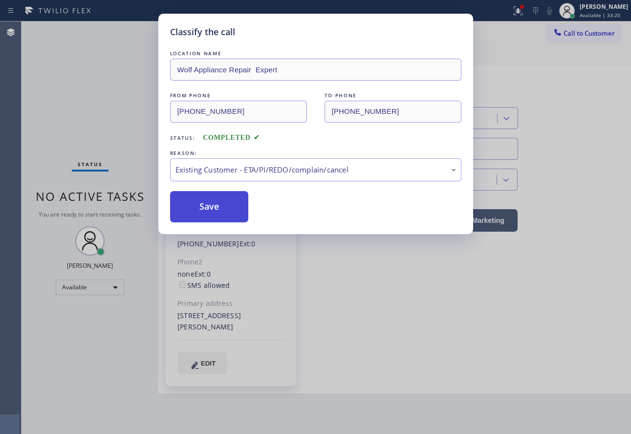
click at [213, 206] on button "Save" at bounding box center [209, 206] width 79 height 31
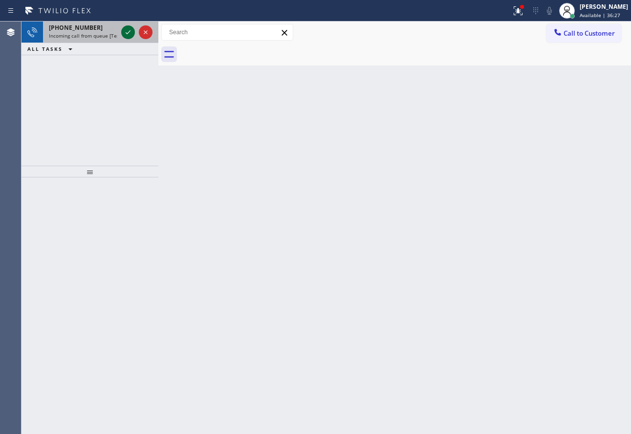
click at [129, 33] on icon at bounding box center [128, 32] width 12 height 12
click at [121, 31] on div at bounding box center [136, 33] width 35 height 22
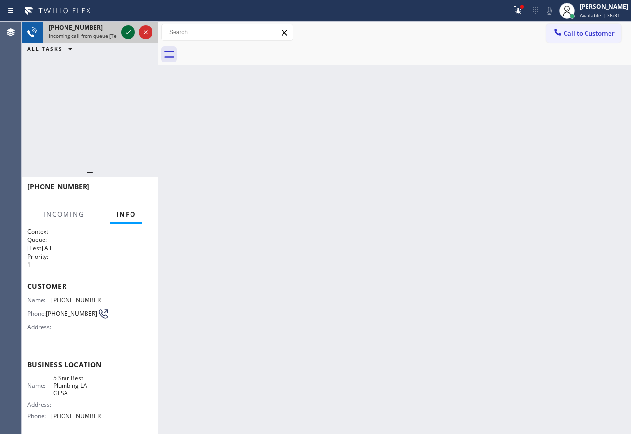
click at [128, 33] on icon at bounding box center [128, 32] width 12 height 12
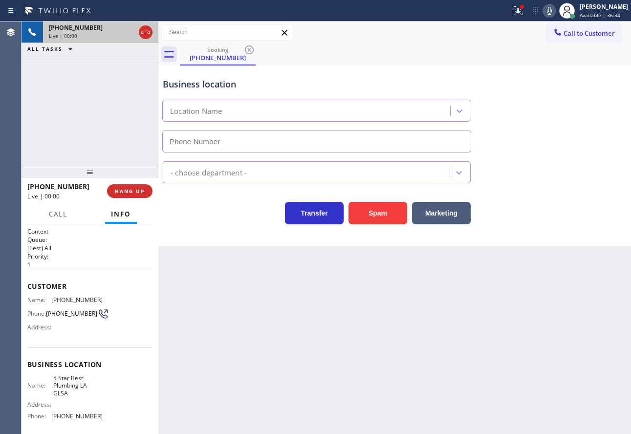
type input "[PHONE_NUMBER]"
click at [126, 194] on span "HANG UP" at bounding box center [130, 191] width 30 height 7
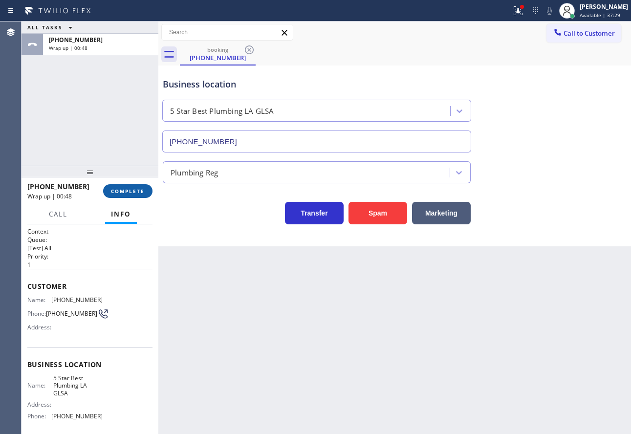
click at [124, 188] on span "COMPLETE" at bounding box center [128, 191] width 34 height 7
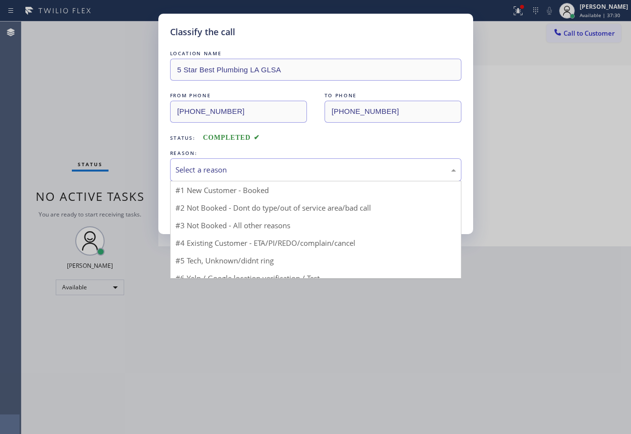
click at [252, 167] on div "Select a reason" at bounding box center [315, 169] width 281 height 11
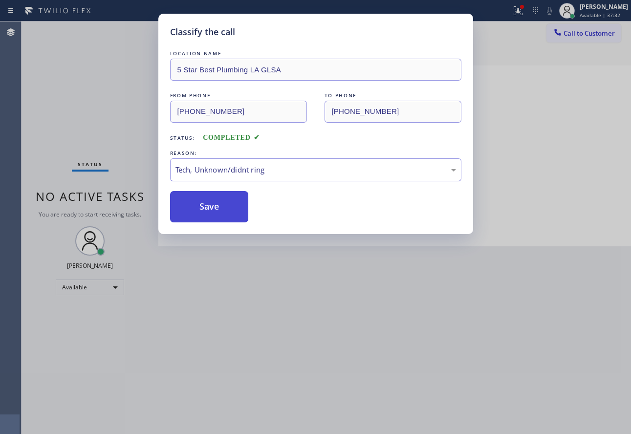
click at [220, 214] on button "Save" at bounding box center [209, 206] width 79 height 31
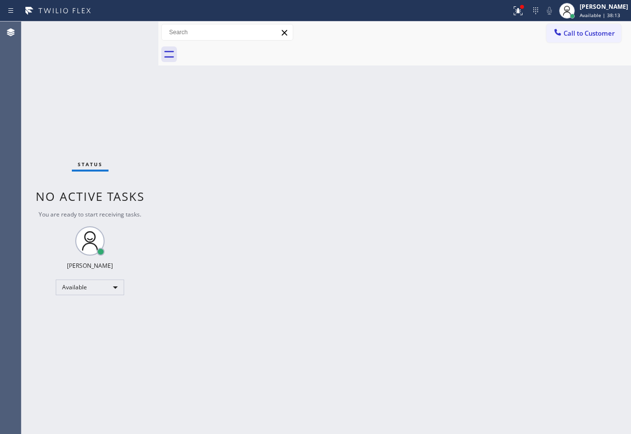
click at [503, 177] on div "Back to Dashboard Change Sender ID Customers Technicians Select a contact Outbo…" at bounding box center [394, 228] width 473 height 413
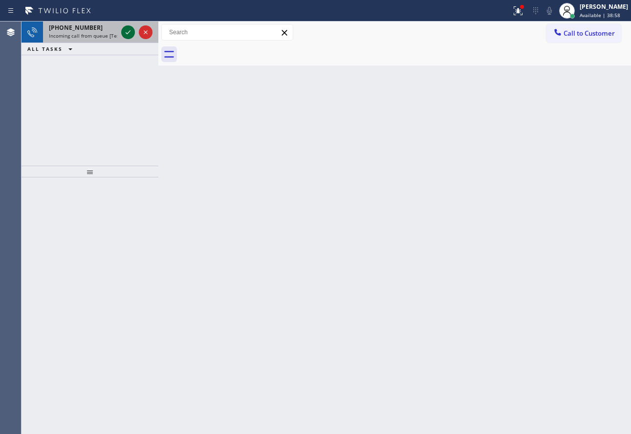
click at [127, 34] on icon at bounding box center [128, 32] width 5 height 4
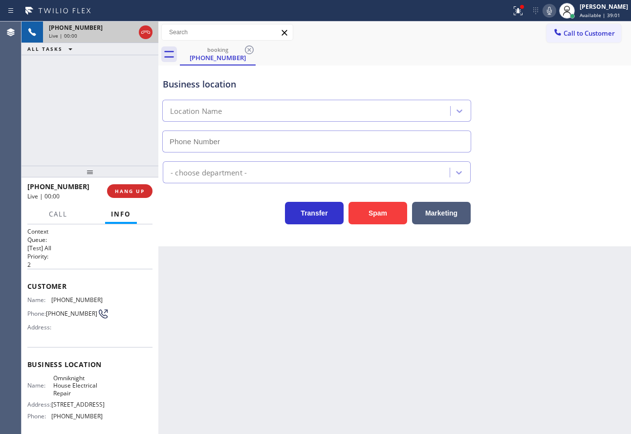
type input "[PHONE_NUMBER]"
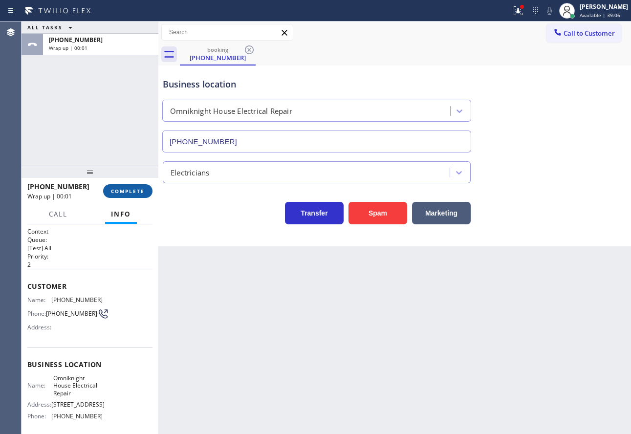
click at [135, 190] on span "COMPLETE" at bounding box center [128, 191] width 34 height 7
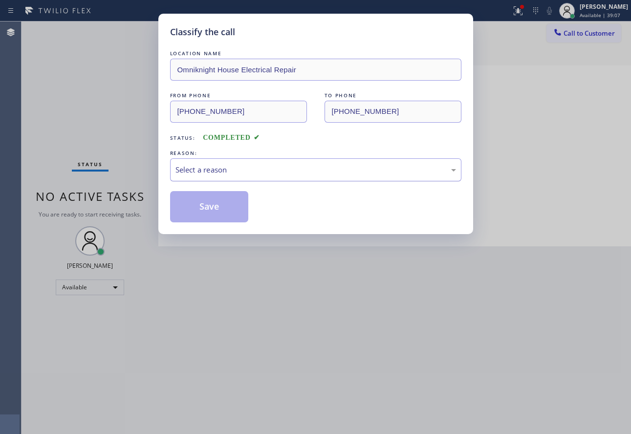
click at [259, 162] on div "Select a reason" at bounding box center [315, 169] width 291 height 23
click at [206, 204] on button "Save" at bounding box center [209, 206] width 79 height 31
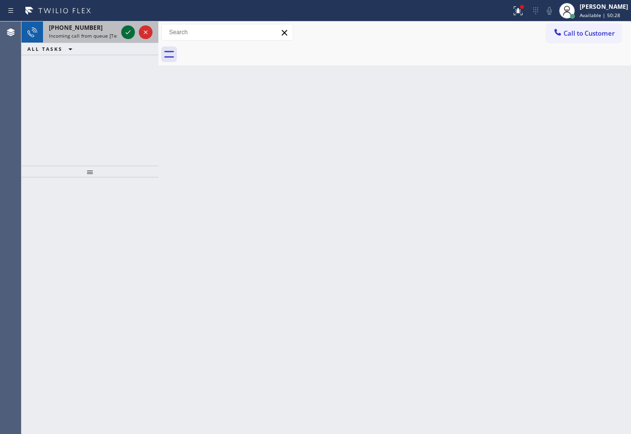
click at [132, 32] on icon at bounding box center [128, 32] width 12 height 12
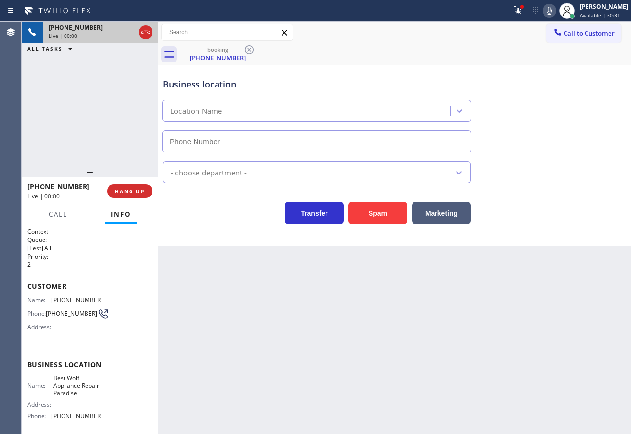
type input "[PHONE_NUMBER]"
click at [139, 190] on span "HANG UP" at bounding box center [130, 191] width 30 height 7
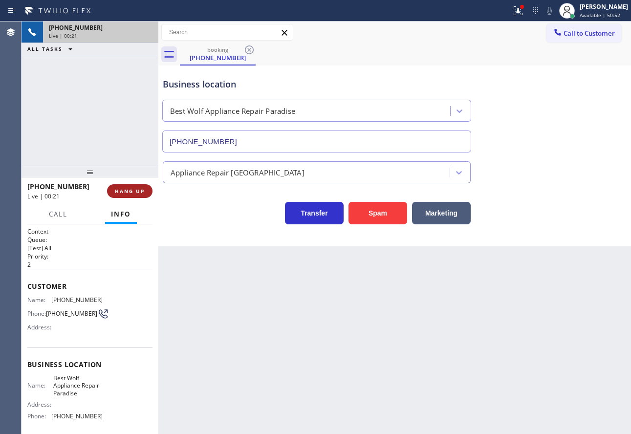
click at [139, 190] on span "HANG UP" at bounding box center [130, 191] width 30 height 7
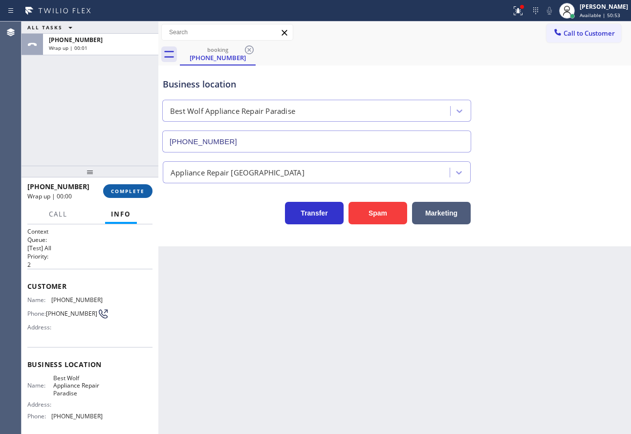
click at [139, 190] on span "COMPLETE" at bounding box center [128, 191] width 34 height 7
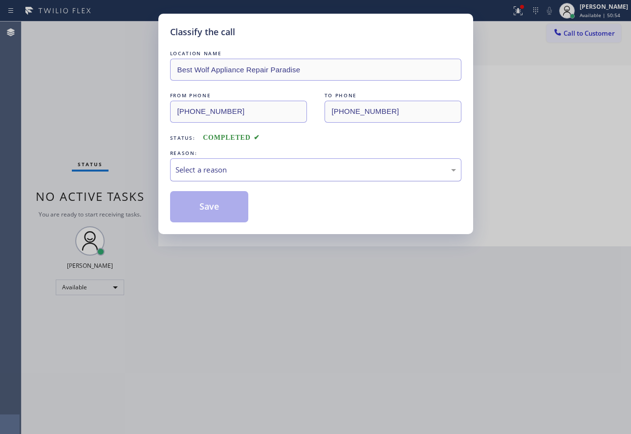
click at [260, 174] on div "Select a reason" at bounding box center [315, 169] width 281 height 11
click at [217, 201] on button "Save" at bounding box center [209, 206] width 79 height 31
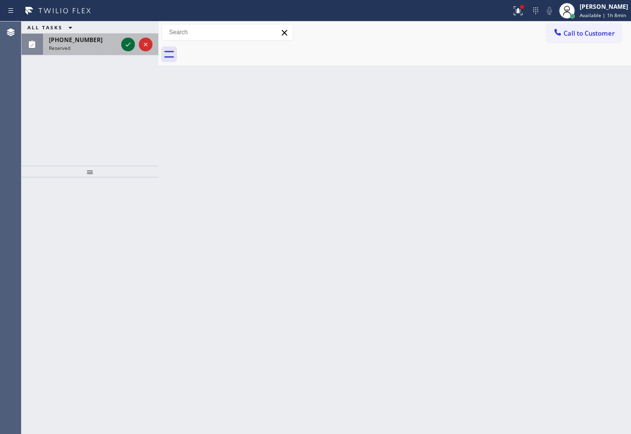
click at [124, 40] on icon at bounding box center [128, 45] width 12 height 12
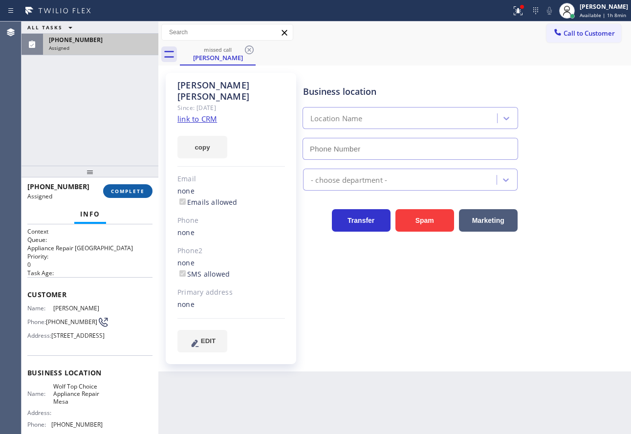
type input "[PHONE_NUMBER]"
click at [142, 192] on span "COMPLETE" at bounding box center [128, 191] width 34 height 7
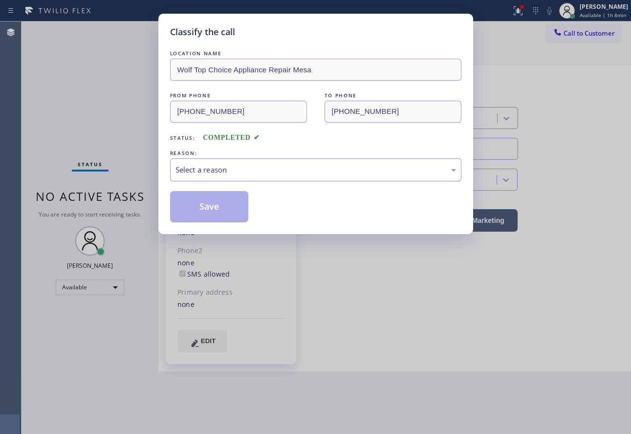
click at [239, 173] on div "Select a reason" at bounding box center [315, 169] width 281 height 11
click at [215, 214] on button "Save" at bounding box center [209, 206] width 79 height 31
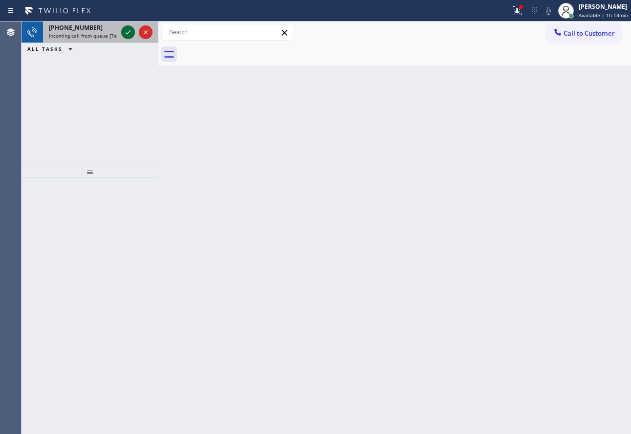
click at [127, 31] on icon at bounding box center [128, 32] width 12 height 12
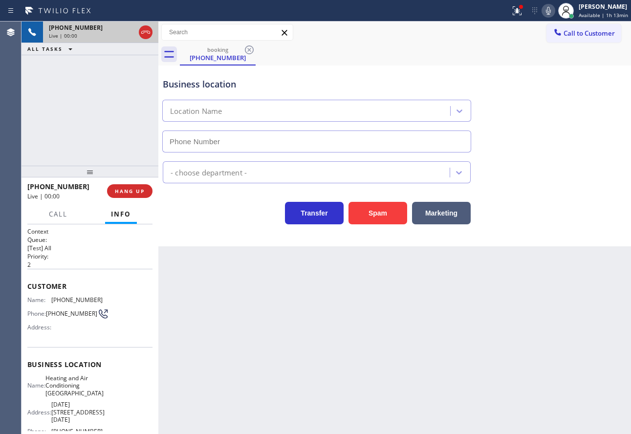
type input "[PHONE_NUMBER]"
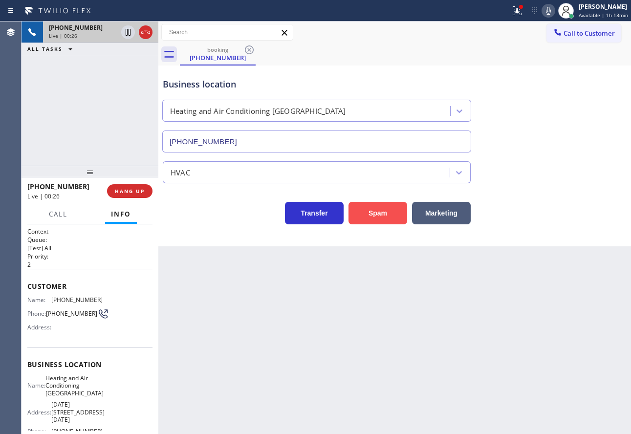
click at [388, 217] on button "Spam" at bounding box center [378, 213] width 59 height 22
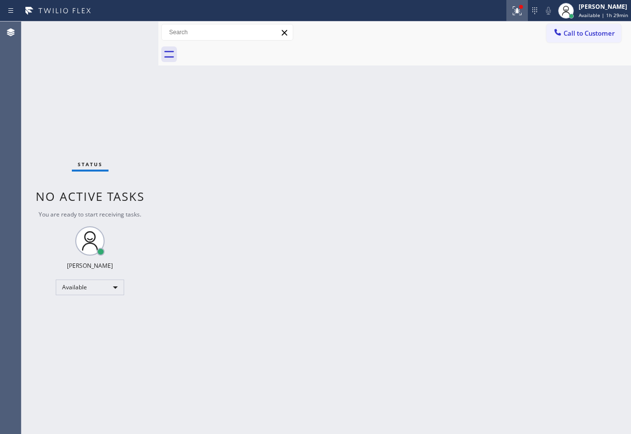
click at [528, 7] on div at bounding box center [517, 11] width 22 height 12
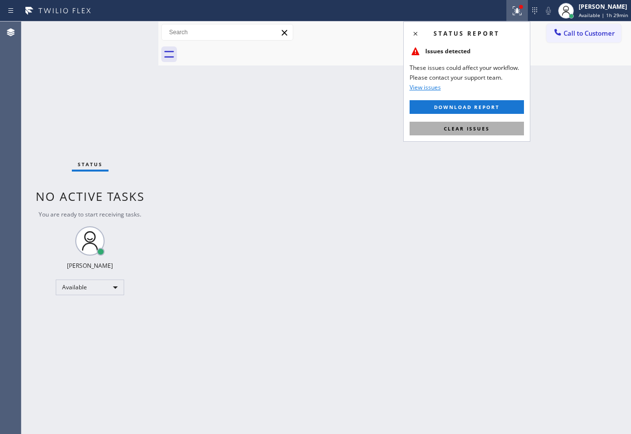
click at [487, 131] on span "Clear issues" at bounding box center [467, 128] width 46 height 7
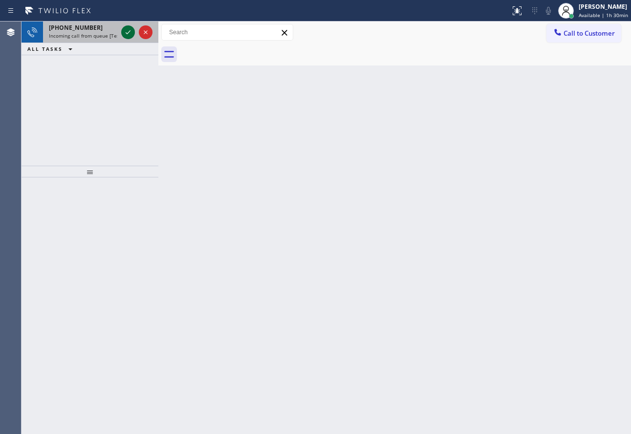
click at [127, 29] on icon at bounding box center [128, 32] width 12 height 12
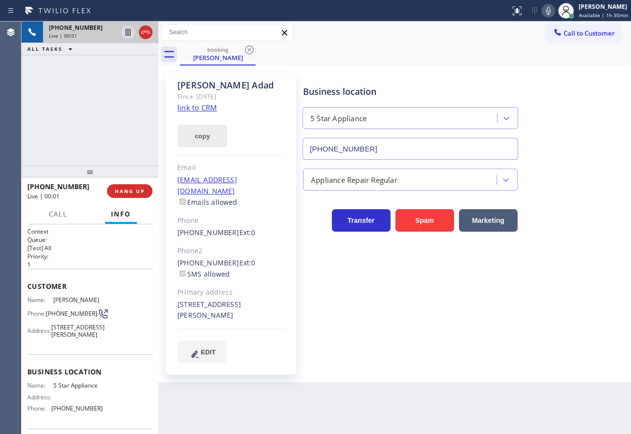
type input "[PHONE_NUMBER]"
click at [204, 107] on link "link to CRM" at bounding box center [197, 108] width 40 height 10
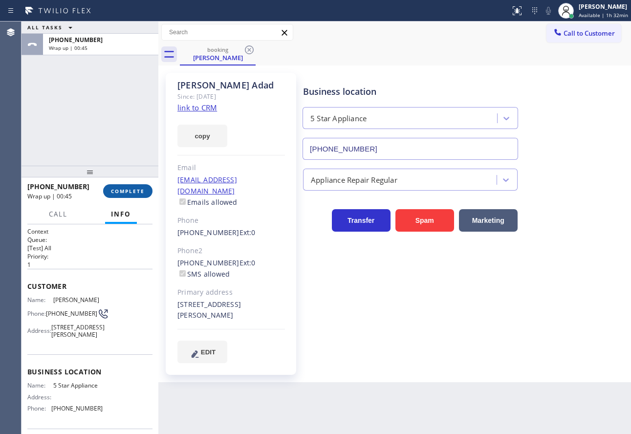
drag, startPoint x: 133, startPoint y: 191, endPoint x: 138, endPoint y: 193, distance: 5.5
click at [138, 193] on span "COMPLETE" at bounding box center [128, 191] width 34 height 7
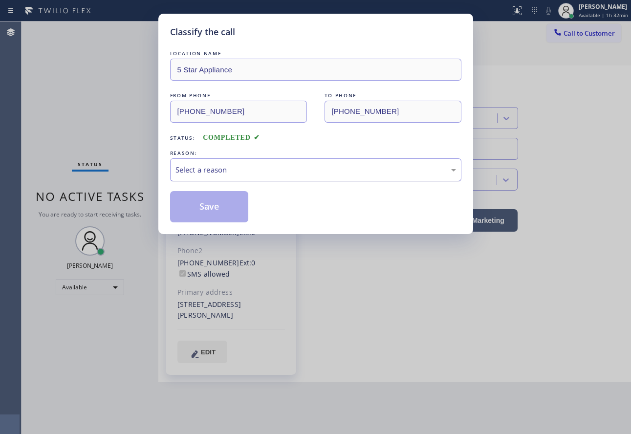
click at [210, 161] on div "Select a reason" at bounding box center [315, 169] width 291 height 23
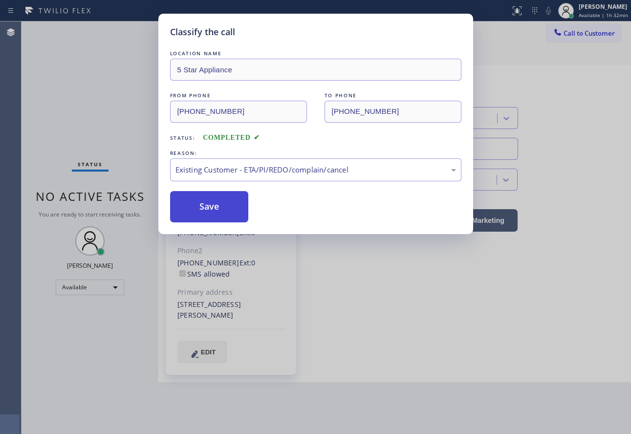
click at [219, 210] on button "Save" at bounding box center [209, 206] width 79 height 31
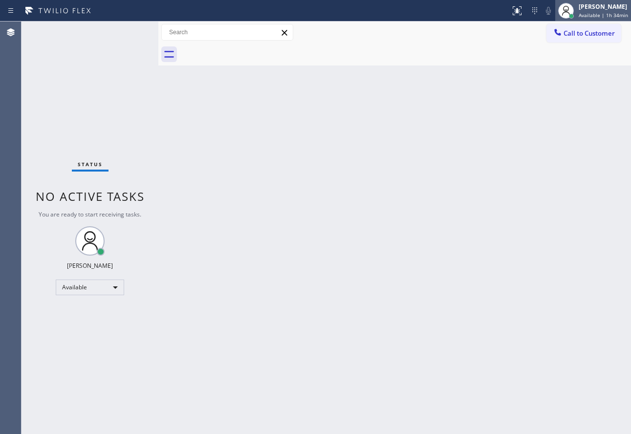
click at [598, 10] on div "[PERSON_NAME] Available | 1h 34min" at bounding box center [604, 10] width 54 height 17
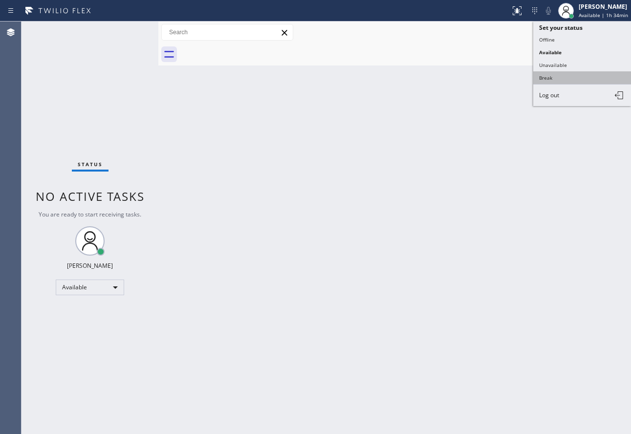
click at [555, 80] on button "Break" at bounding box center [582, 77] width 98 height 13
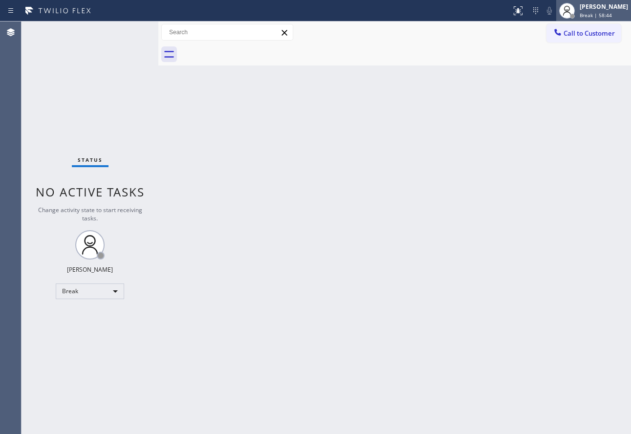
click at [602, 15] on span "Break | 58:44" at bounding box center [596, 15] width 32 height 7
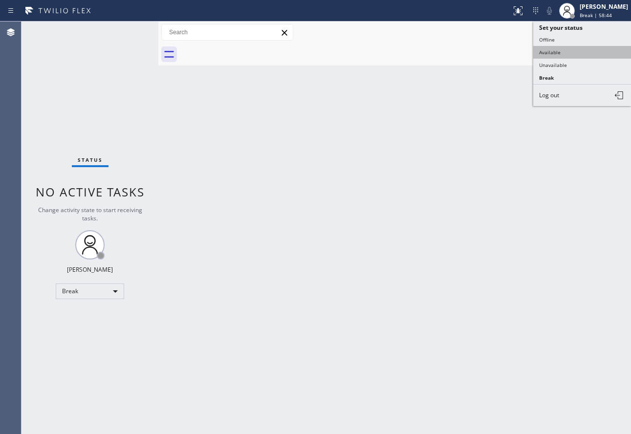
click at [558, 53] on button "Available" at bounding box center [582, 52] width 98 height 13
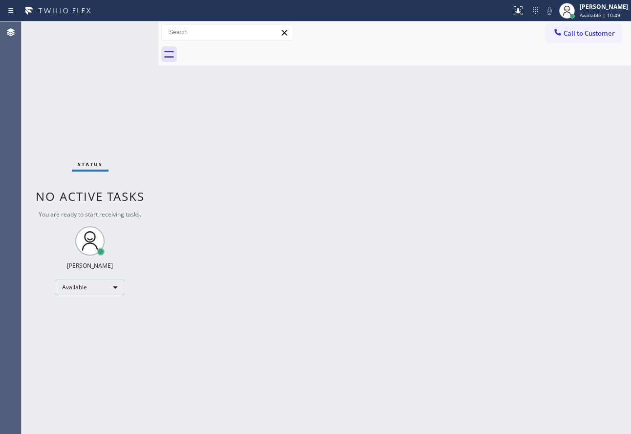
click at [543, 159] on div "Back to Dashboard Change Sender ID Customers Technicians Select a contact Outbo…" at bounding box center [394, 228] width 473 height 413
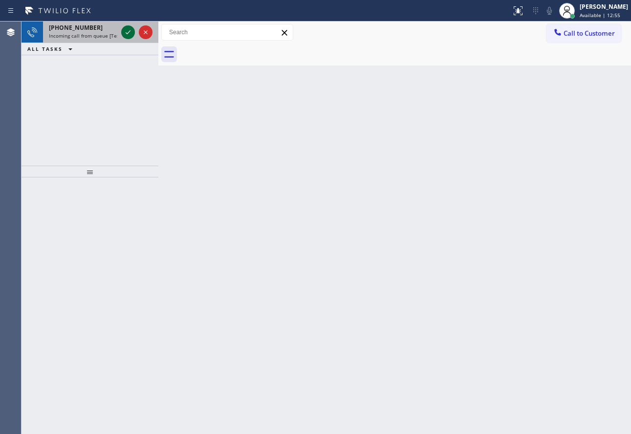
click at [125, 34] on icon at bounding box center [128, 32] width 12 height 12
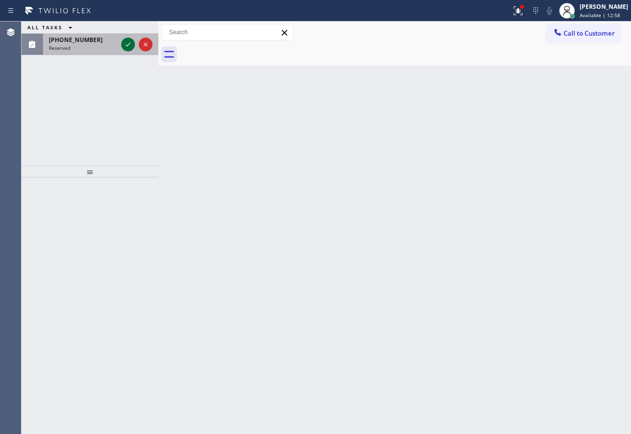
click at [130, 48] on icon at bounding box center [128, 45] width 12 height 12
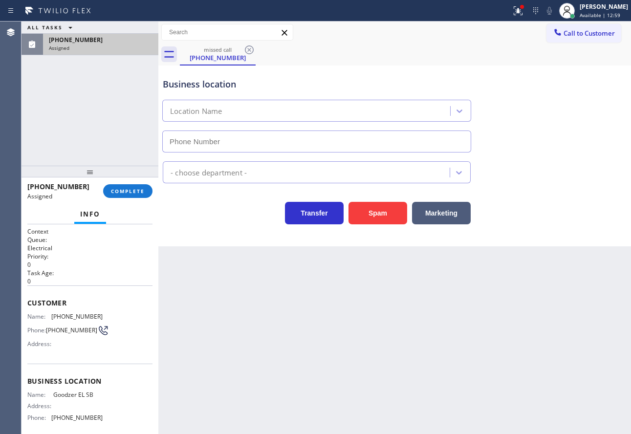
type input "[PHONE_NUMBER]"
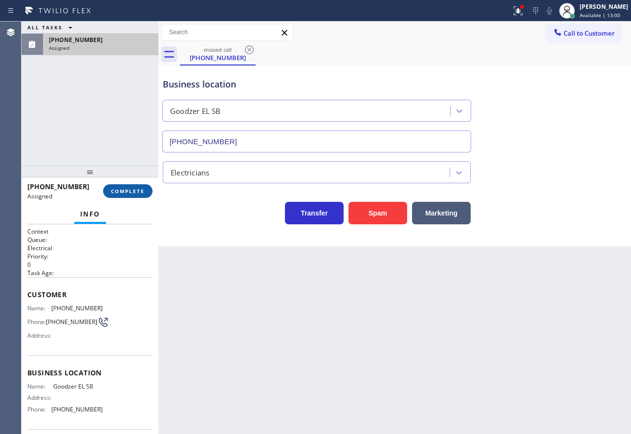
click at [133, 188] on span "COMPLETE" at bounding box center [128, 191] width 34 height 7
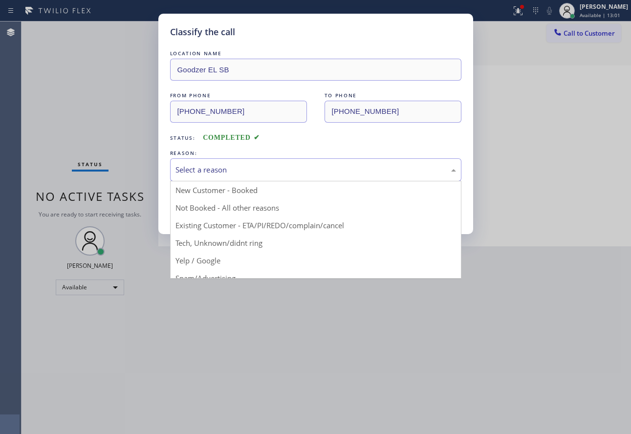
click at [300, 165] on div "Select a reason" at bounding box center [315, 169] width 281 height 11
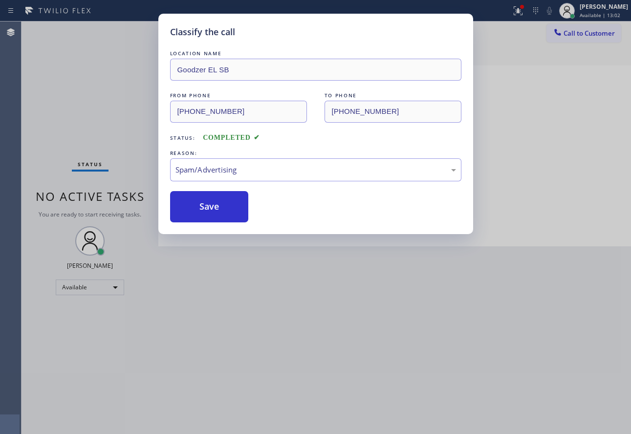
drag, startPoint x: 207, startPoint y: 276, endPoint x: 222, endPoint y: 238, distance: 41.5
click at [220, 210] on button "Save" at bounding box center [209, 206] width 79 height 31
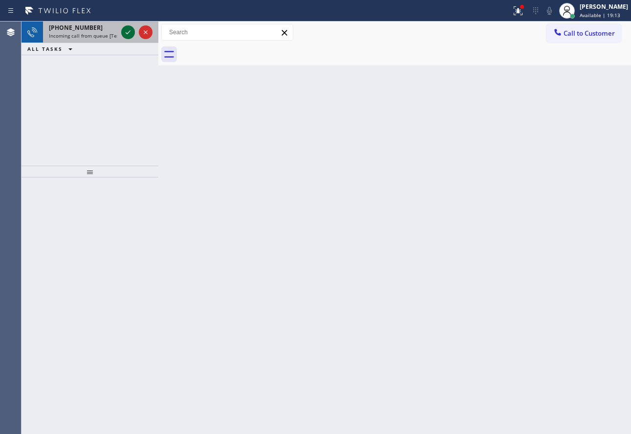
click at [128, 34] on icon at bounding box center [128, 32] width 5 height 4
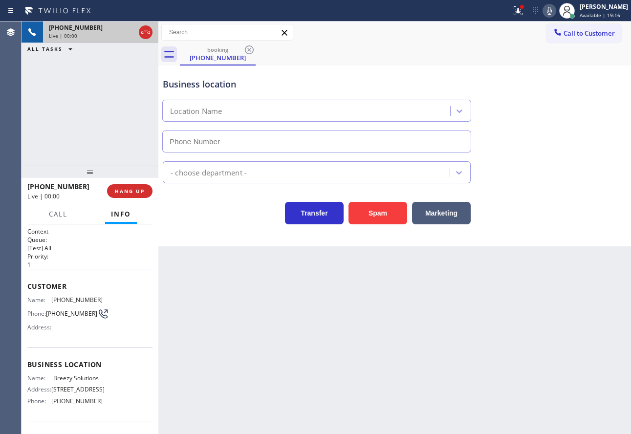
type input "[PHONE_NUMBER]"
click at [136, 187] on button "HANG UP" at bounding box center [129, 191] width 45 height 14
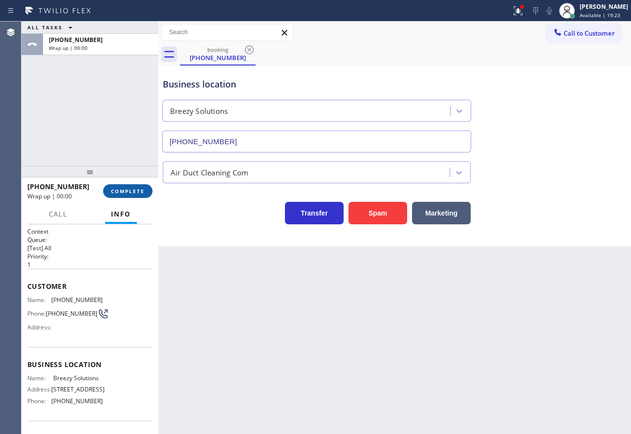
click at [136, 187] on button "COMPLETE" at bounding box center [127, 191] width 49 height 14
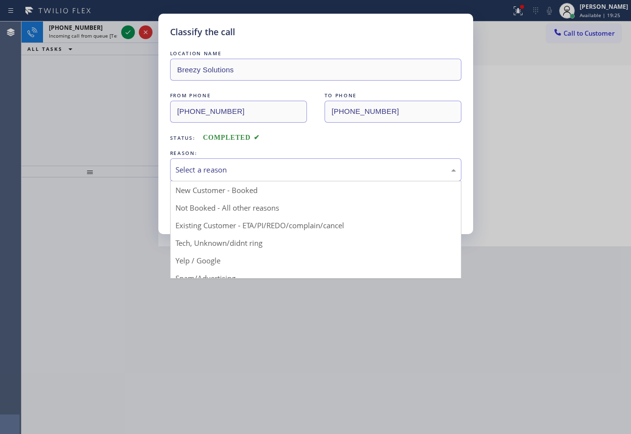
click at [197, 172] on div "Select a reason" at bounding box center [315, 169] width 281 height 11
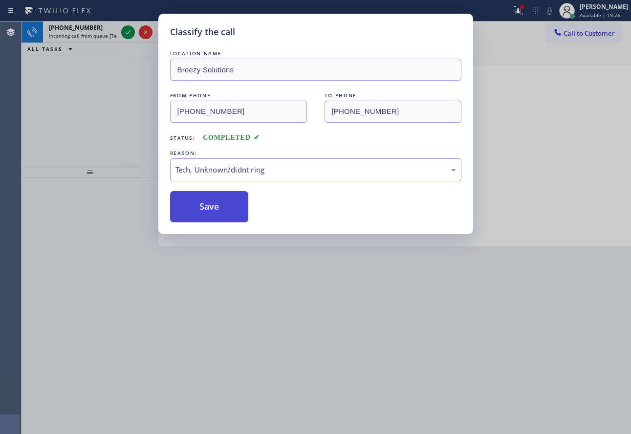
click at [202, 210] on button "Save" at bounding box center [209, 206] width 79 height 31
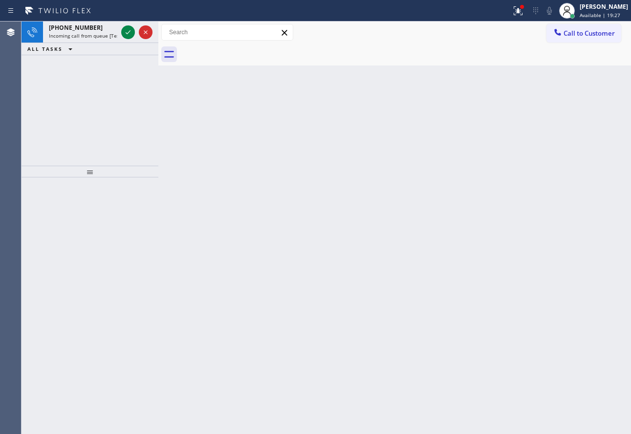
click at [124, 33] on icon at bounding box center [128, 32] width 12 height 12
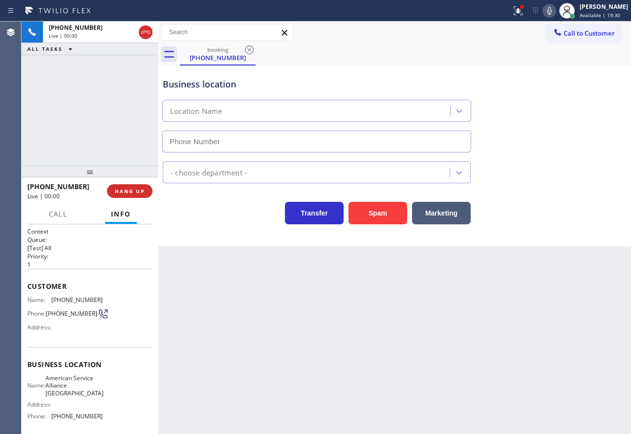
type input "[PHONE_NUMBER]"
click at [343, 84] on div "Business location" at bounding box center [317, 84] width 308 height 13
click at [429, 73] on div "Business location American Service Alliance [GEOGRAPHIC_DATA] [PHONE_NUMBER]" at bounding box center [317, 110] width 312 height 85
click at [56, 217] on span "Call" at bounding box center [58, 214] width 19 height 9
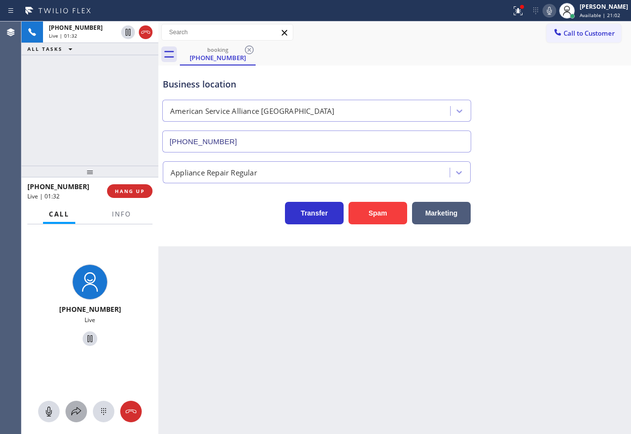
click at [77, 414] on icon at bounding box center [76, 411] width 10 height 8
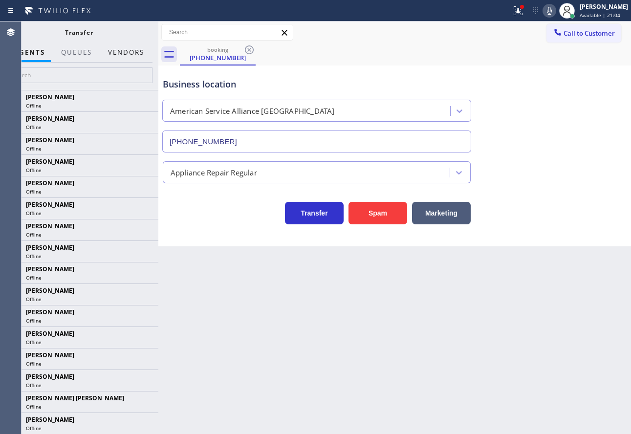
click at [129, 49] on button "Vendors" at bounding box center [126, 52] width 48 height 19
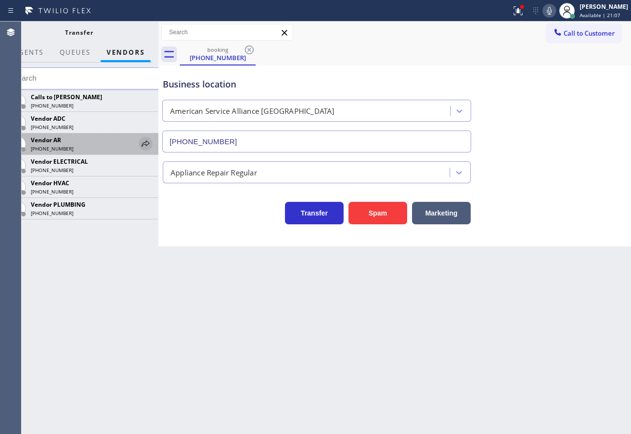
click at [147, 141] on icon at bounding box center [146, 143] width 8 height 6
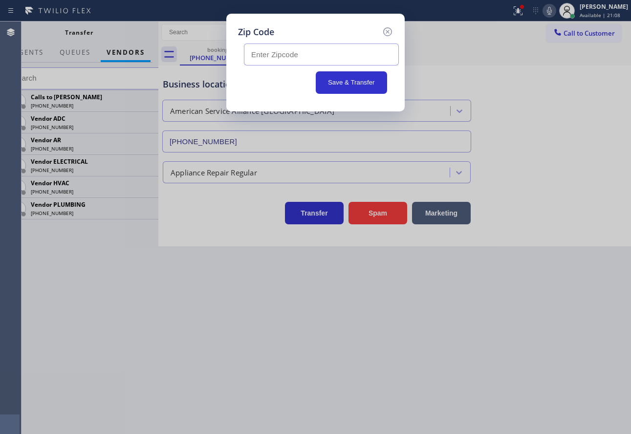
click at [286, 56] on input "text" at bounding box center [321, 55] width 155 height 22
paste input "94546"
type input "94546"
click at [350, 86] on button "Save & Transfer" at bounding box center [352, 82] width 72 height 22
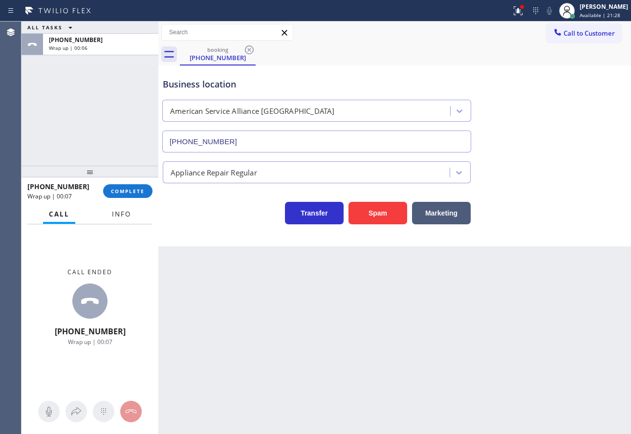
click at [121, 219] on button "Info" at bounding box center [121, 214] width 31 height 19
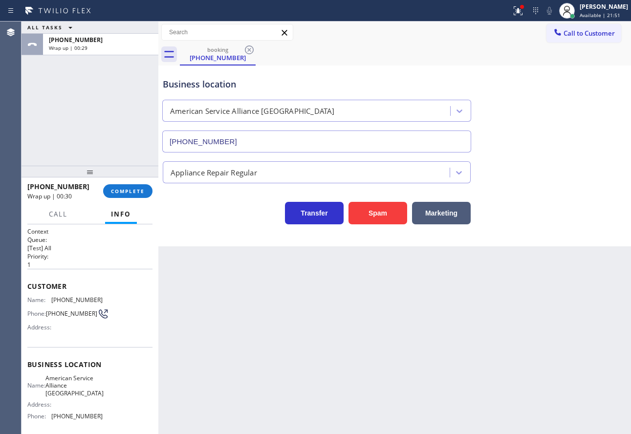
click at [71, 298] on span "[PHONE_NUMBER]" at bounding box center [76, 299] width 51 height 7
copy span "[PHONE_NUMBER]"
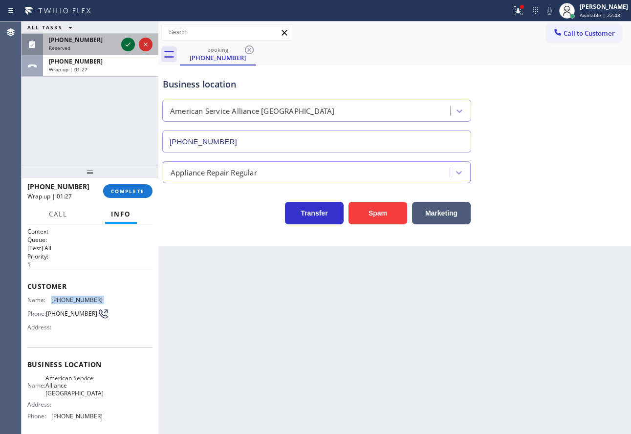
click at [129, 44] on icon at bounding box center [128, 45] width 5 height 4
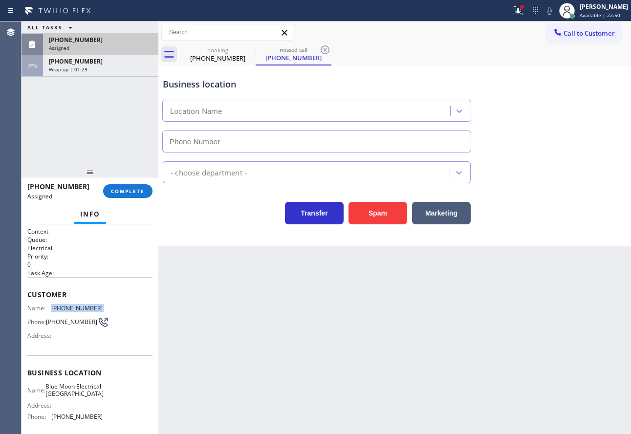
type input "[PHONE_NUMBER]"
click at [128, 189] on span "COMPLETE" at bounding box center [128, 191] width 34 height 7
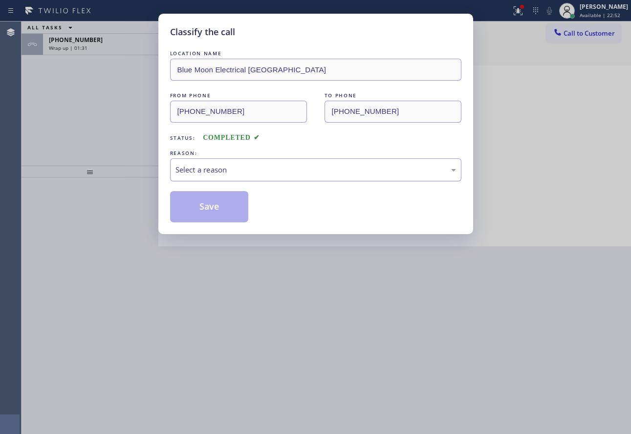
click at [221, 168] on div "Select a reason" at bounding box center [315, 169] width 281 height 11
click at [201, 210] on button "Save" at bounding box center [209, 206] width 79 height 31
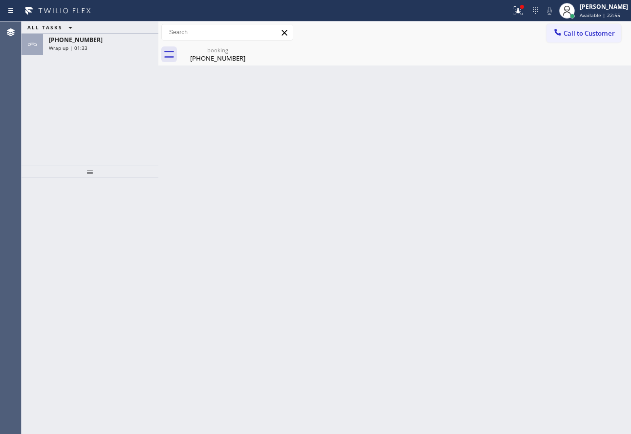
click at [72, 46] on span "Wrap up | 01:33" at bounding box center [68, 47] width 39 height 7
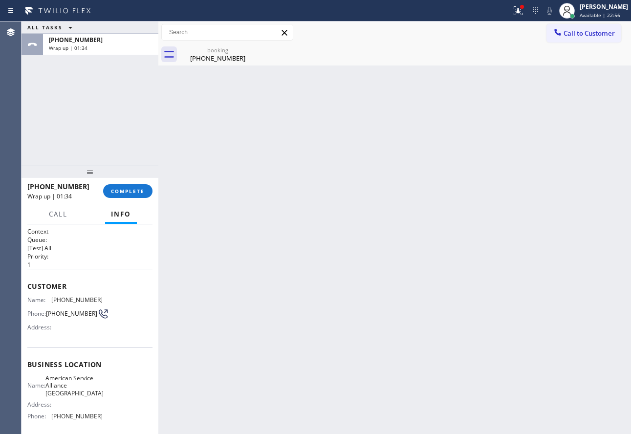
click at [81, 417] on span "[PHONE_NUMBER]" at bounding box center [76, 416] width 51 height 7
copy span "[PHONE_NUMBER]"
click at [138, 188] on span "COMPLETE" at bounding box center [128, 191] width 34 height 7
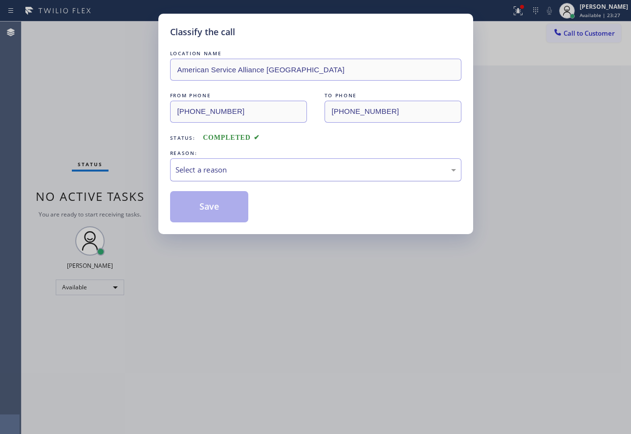
click at [232, 163] on div "Select a reason" at bounding box center [315, 169] width 291 height 23
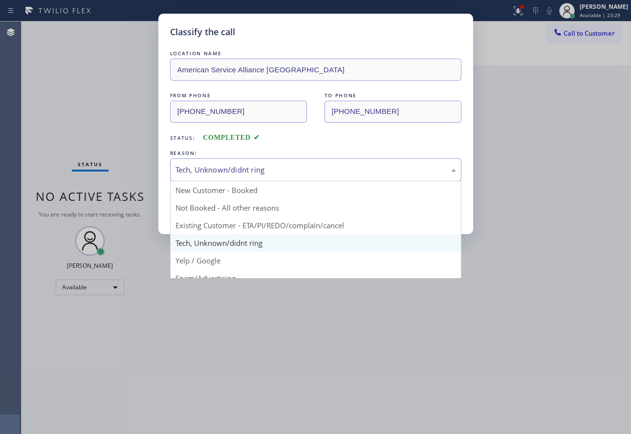
click at [238, 174] on div "Tech, Unknown/didnt ring" at bounding box center [315, 169] width 281 height 11
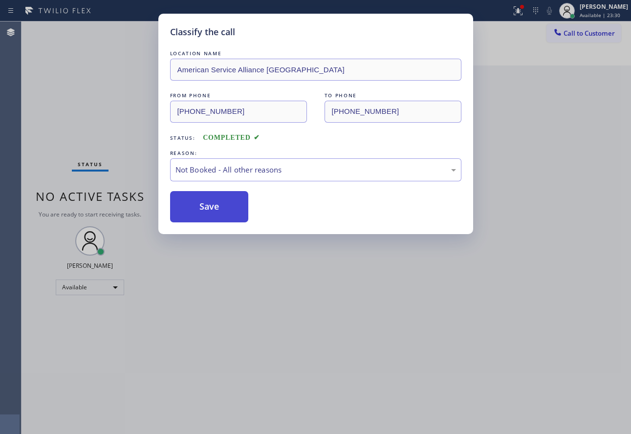
click at [205, 219] on button "Save" at bounding box center [209, 206] width 79 height 31
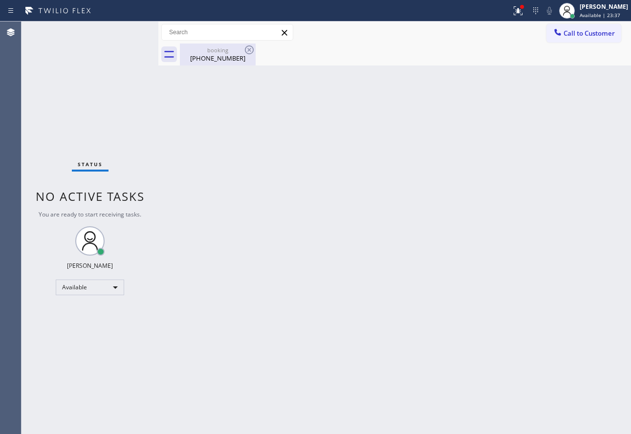
click at [219, 59] on div "[PHONE_NUMBER]" at bounding box center [218, 58] width 74 height 9
click at [175, 186] on div "Back to Dashboard Change Sender ID Customers Technicians Select a contact Outbo…" at bounding box center [394, 228] width 473 height 413
click at [567, 29] on span "Call to Customer" at bounding box center [589, 33] width 51 height 9
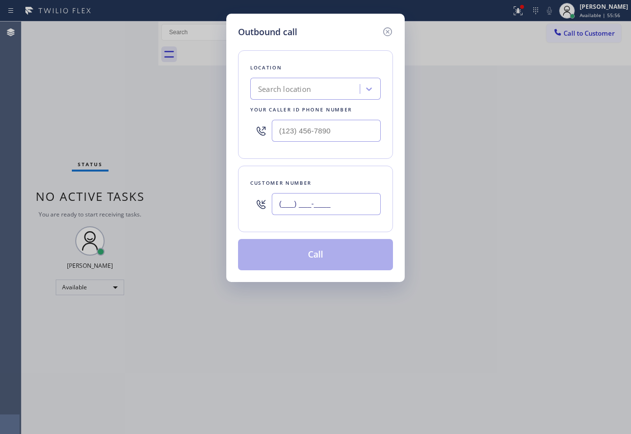
click at [338, 197] on input "(___) ___-____" at bounding box center [326, 204] width 109 height 22
paste input "502) 488-0335"
type input "[PHONE_NUMBER]"
click at [283, 95] on div "Search location" at bounding box center [306, 89] width 107 height 17
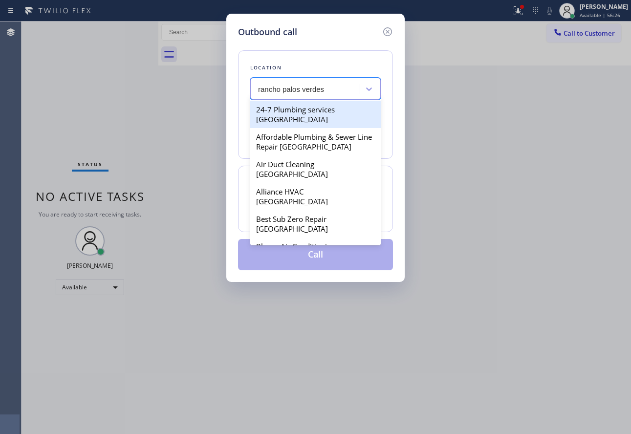
type input "rancho palos verdes"
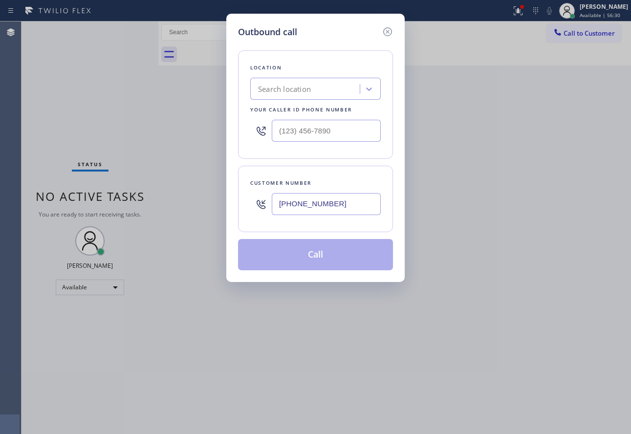
click at [299, 25] on div "Outbound call" at bounding box center [315, 31] width 155 height 13
click at [297, 95] on div "Search location" at bounding box center [306, 89] width 107 height 17
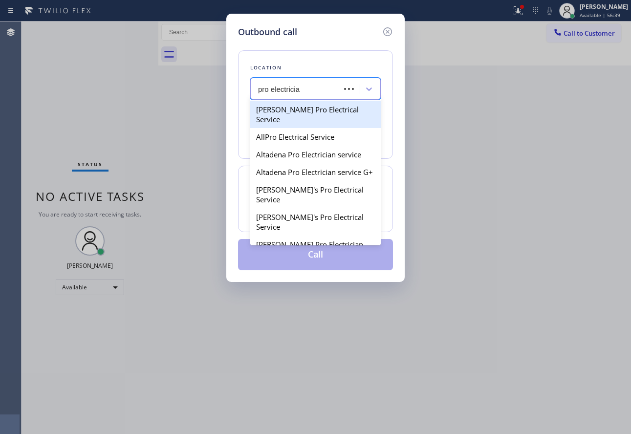
type input "pro electrician"
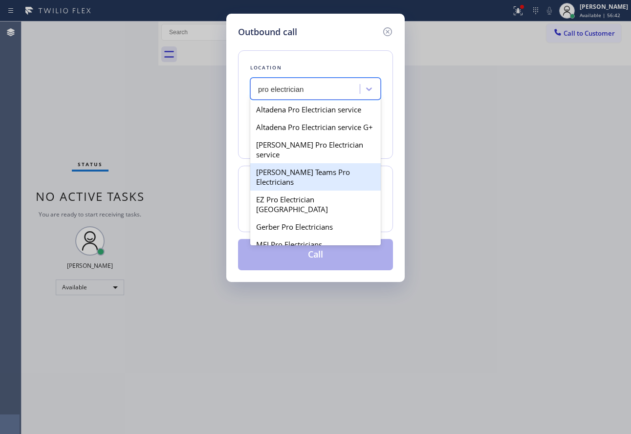
scroll to position [18, 0]
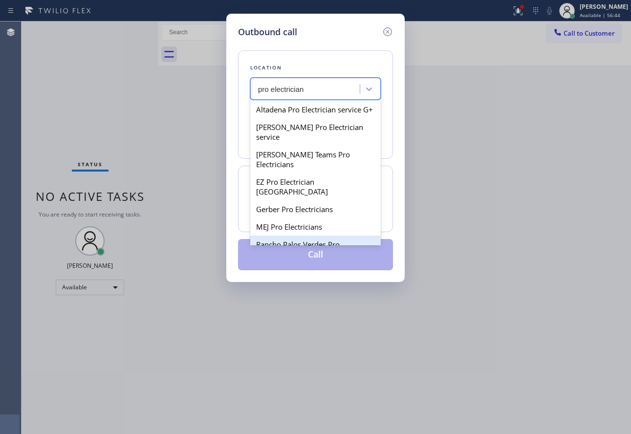
click at [310, 238] on div "Rancho Palos Verdes Pro Electricians" at bounding box center [315, 249] width 131 height 27
type input "[PHONE_NUMBER]"
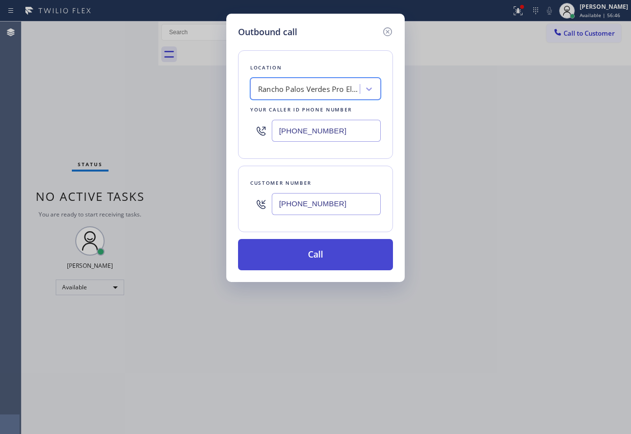
click at [326, 248] on button "Call" at bounding box center [315, 254] width 155 height 31
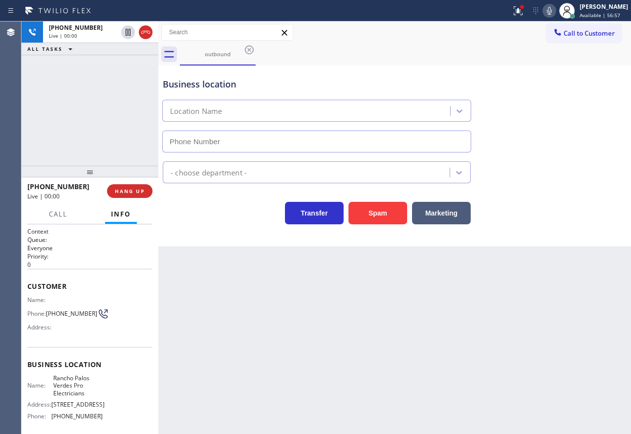
type input "[PHONE_NUMBER]"
click at [115, 188] on span "HANG UP" at bounding box center [130, 191] width 30 height 7
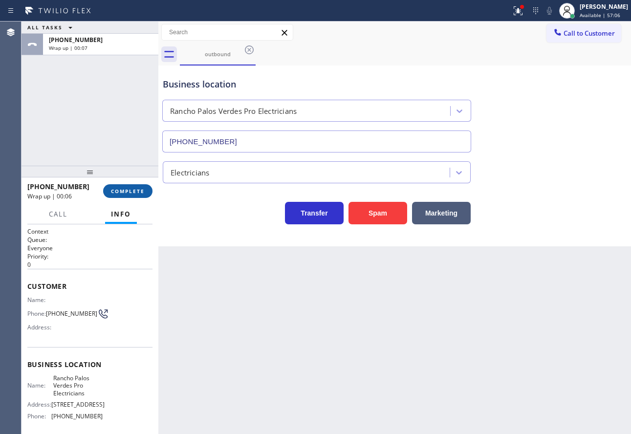
click at [122, 190] on span "COMPLETE" at bounding box center [128, 191] width 34 height 7
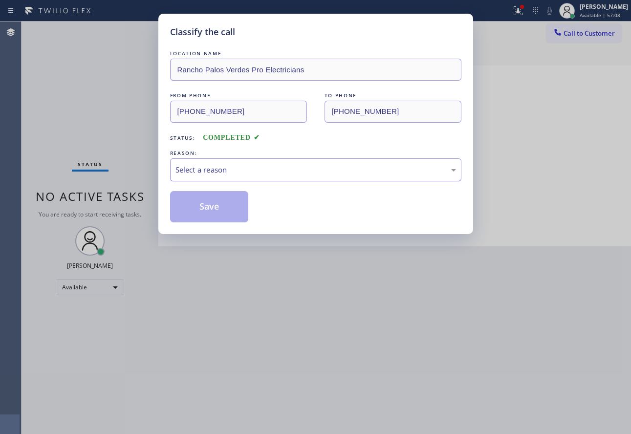
click at [217, 173] on div "Select a reason" at bounding box center [315, 169] width 281 height 11
click at [211, 215] on button "Save" at bounding box center [209, 206] width 79 height 31
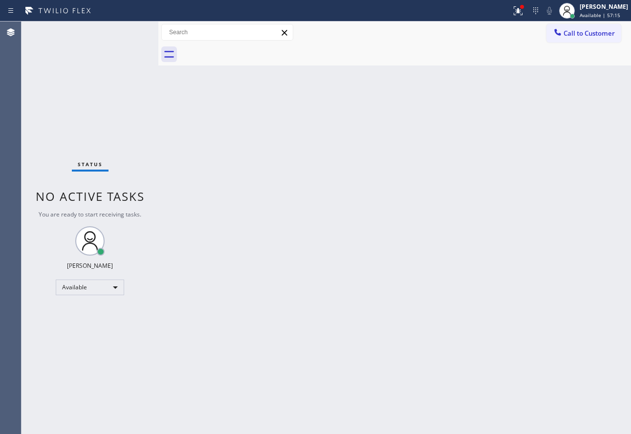
drag, startPoint x: 571, startPoint y: 36, endPoint x: 569, endPoint y: 40, distance: 5.0
click at [571, 36] on span "Call to Customer" at bounding box center [589, 33] width 51 height 9
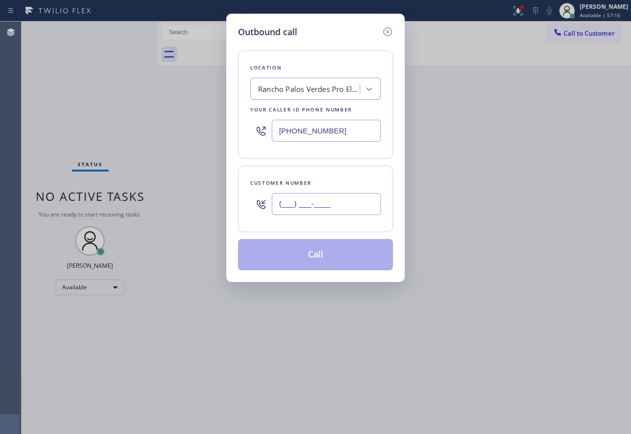
click at [350, 203] on input "(___) ___-____" at bounding box center [326, 204] width 109 height 22
paste input "502) 488-0335"
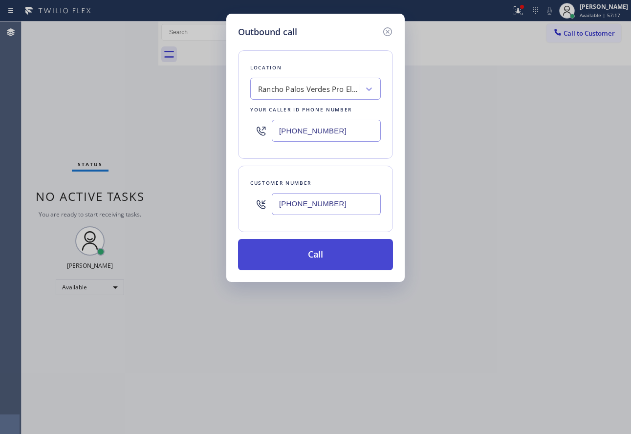
type input "[PHONE_NUMBER]"
click at [335, 259] on button "Call" at bounding box center [315, 254] width 155 height 31
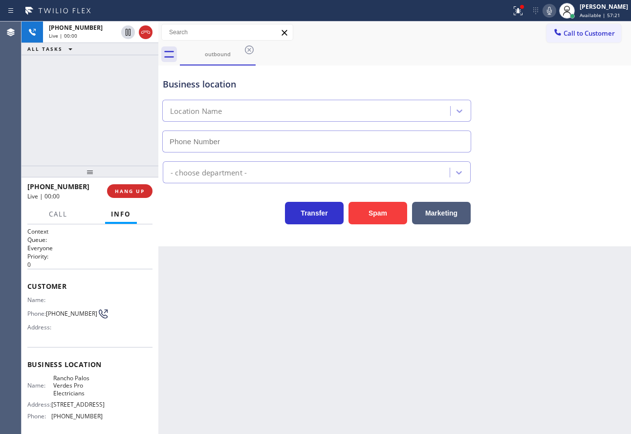
type input "[PHONE_NUMBER]"
click at [139, 196] on button "HANG UP" at bounding box center [129, 191] width 45 height 14
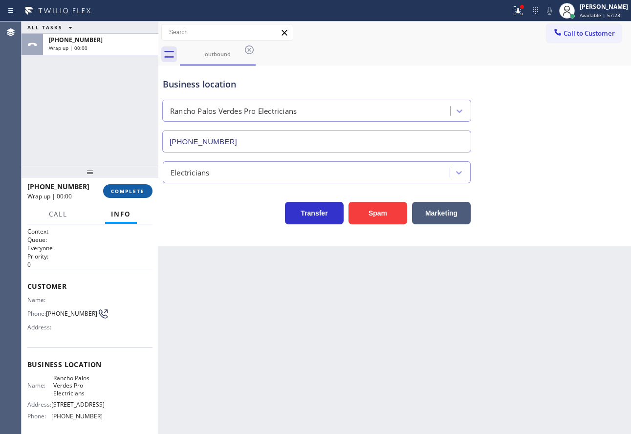
click at [136, 192] on span "COMPLETE" at bounding box center [128, 191] width 34 height 7
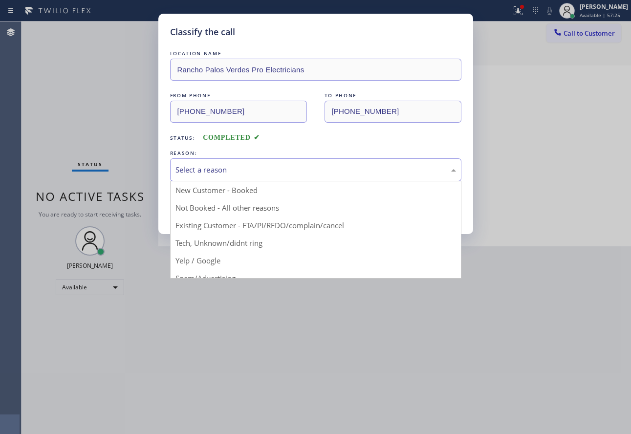
click at [317, 172] on div "Select a reason" at bounding box center [315, 169] width 281 height 11
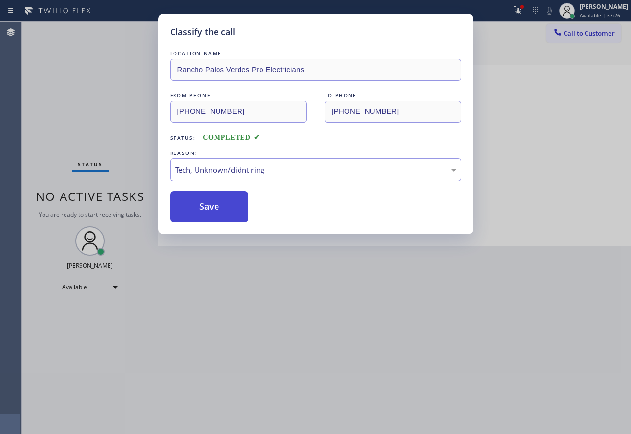
click at [230, 217] on button "Save" at bounding box center [209, 206] width 79 height 31
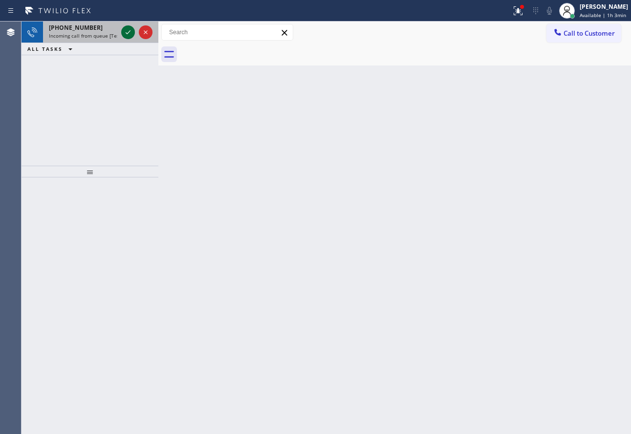
click at [123, 37] on icon at bounding box center [128, 32] width 12 height 12
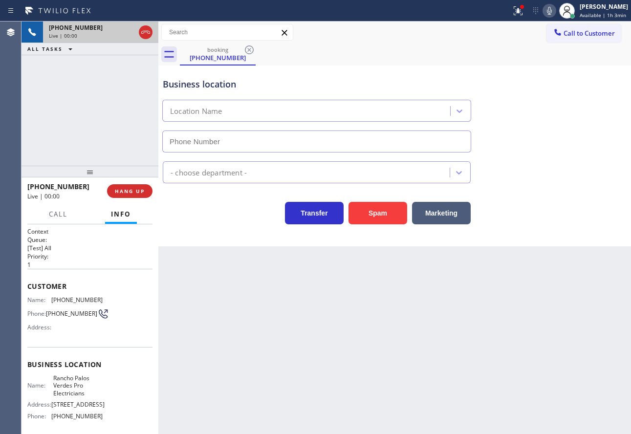
type input "[PHONE_NUMBER]"
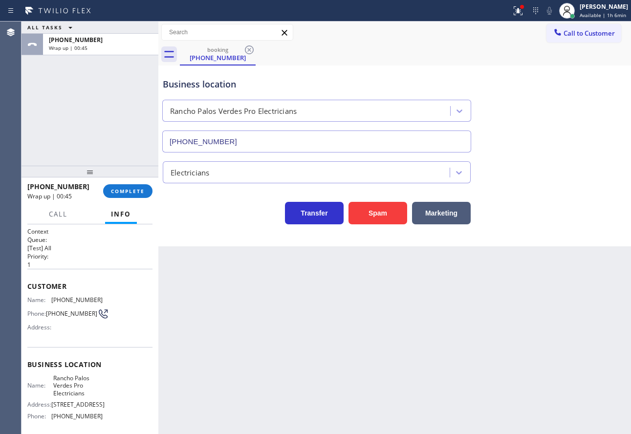
click at [69, 303] on span "[PHONE_NUMBER]" at bounding box center [76, 299] width 51 height 7
copy span "[PHONE_NUMBER]"
click at [67, 391] on span "Rancho Palos Verdes Pro Electricians" at bounding box center [77, 385] width 49 height 22
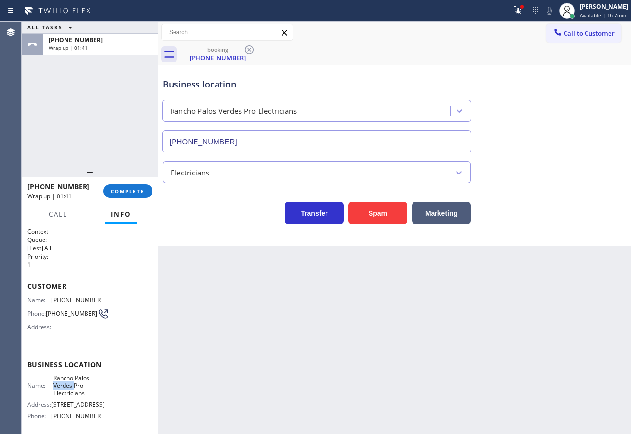
click at [67, 391] on span "Rancho Palos Verdes Pro Electricians" at bounding box center [77, 385] width 49 height 22
copy span "Rancho Palos Verdes Pro Electricians"
click at [132, 188] on span "COMPLETE" at bounding box center [128, 191] width 34 height 7
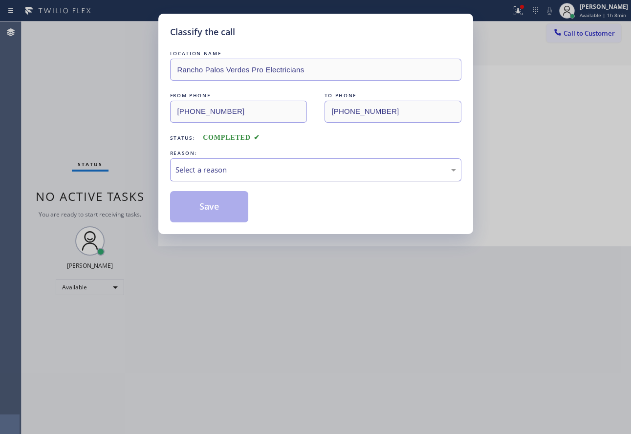
click at [251, 166] on div "Select a reason" at bounding box center [315, 169] width 281 height 11
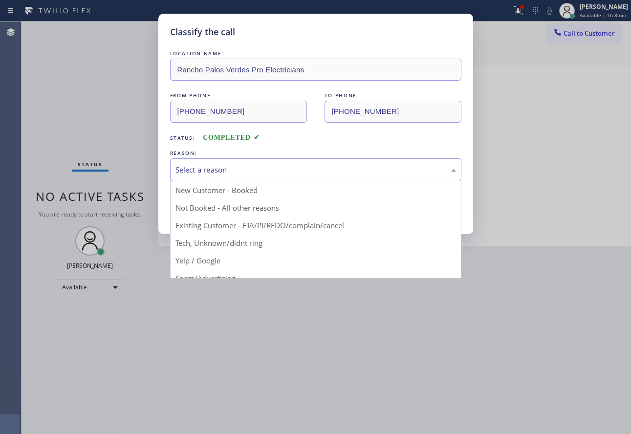
click at [314, 118] on div "FROM PHONE [PHONE_NUMBER] TO PHONE [PHONE_NUMBER]" at bounding box center [315, 106] width 291 height 32
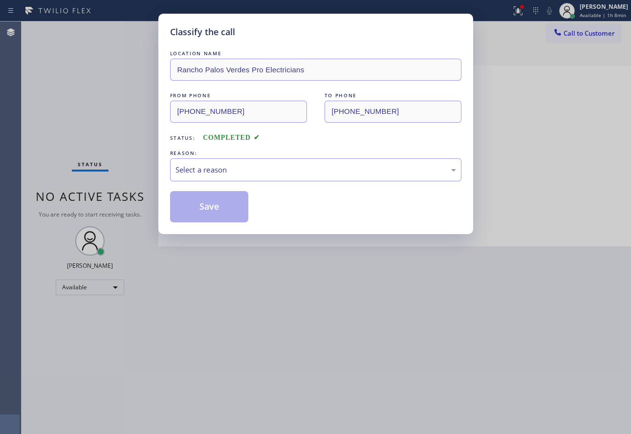
click at [170, 82] on div "LOCATION NAME [GEOGRAPHIC_DATA] Pro Electricians FROM PHONE [PHONE_NUMBER] TO P…" at bounding box center [315, 135] width 291 height 174
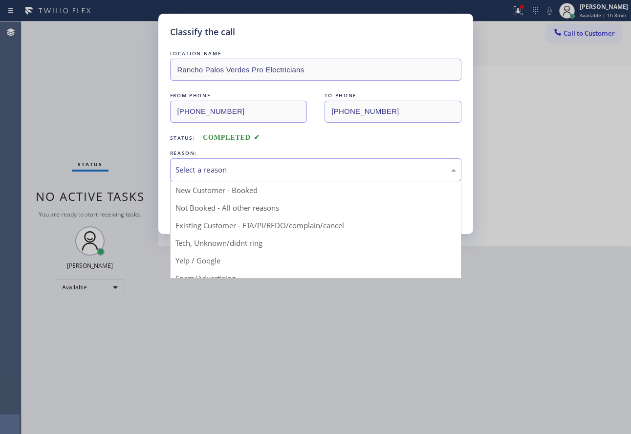
click at [214, 167] on div "Select a reason" at bounding box center [315, 169] width 281 height 11
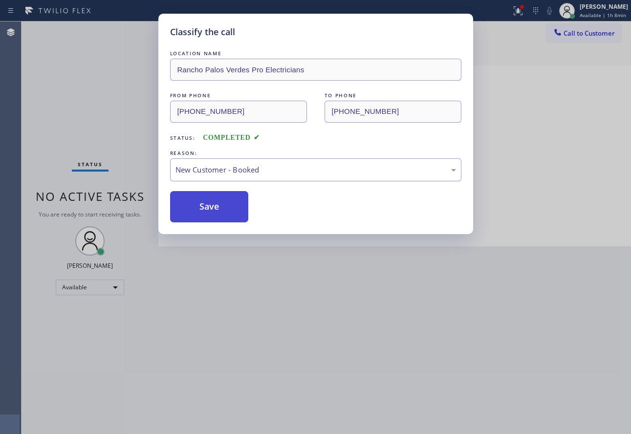
click at [202, 204] on button "Save" at bounding box center [209, 206] width 79 height 31
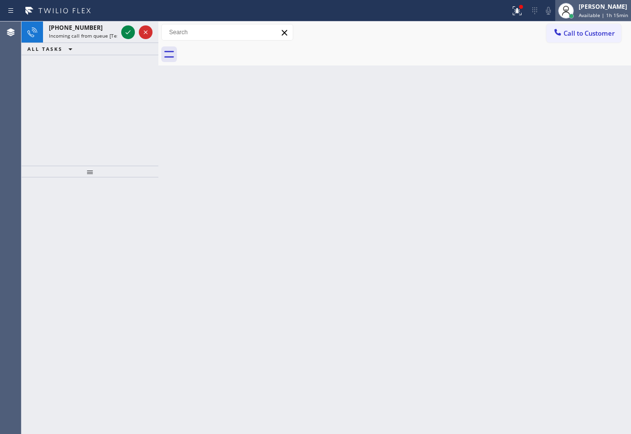
click at [593, 13] on span "Available | 1h 15min" at bounding box center [603, 15] width 49 height 7
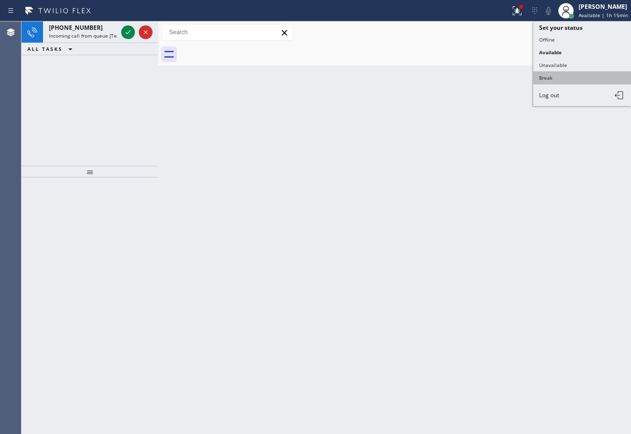
click at [554, 76] on button "Break" at bounding box center [582, 77] width 98 height 13
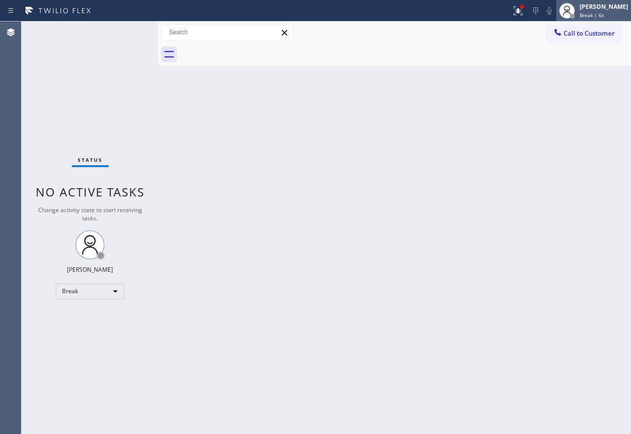
click at [601, 11] on div "[PERSON_NAME] Break | 6s" at bounding box center [604, 10] width 53 height 17
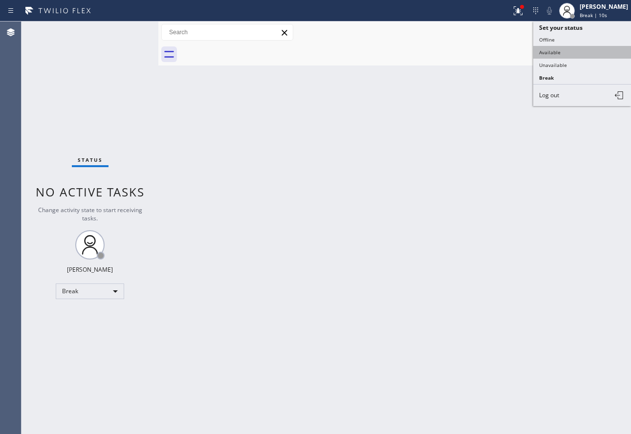
click at [564, 53] on button "Available" at bounding box center [582, 52] width 98 height 13
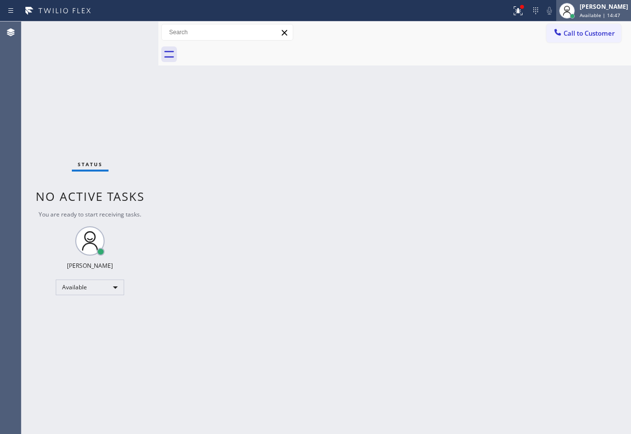
click at [618, 6] on div "[PERSON_NAME]" at bounding box center [604, 6] width 48 height 8
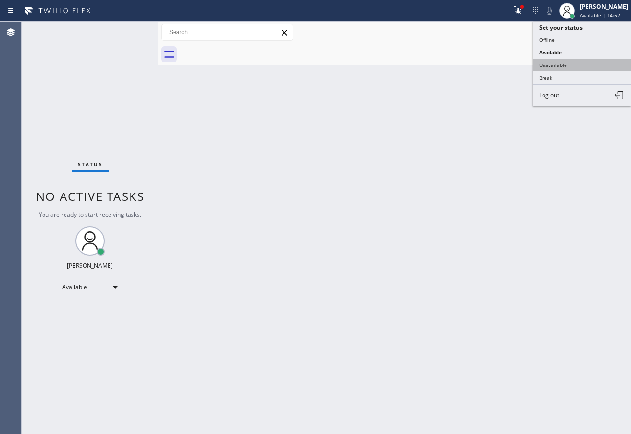
click at [566, 64] on button "Unavailable" at bounding box center [582, 65] width 98 height 13
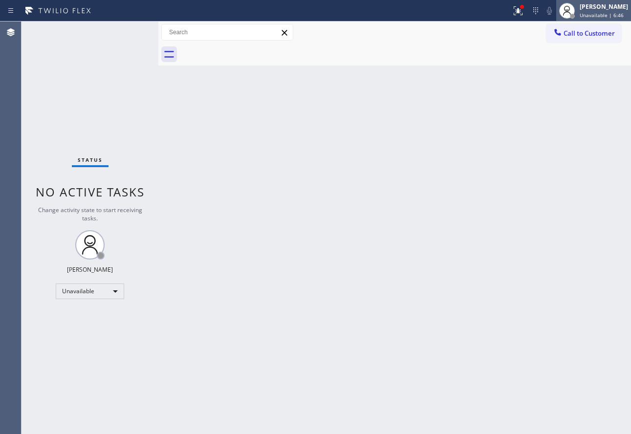
click at [603, 14] on span "Unavailable | 6:46" at bounding box center [602, 15] width 44 height 7
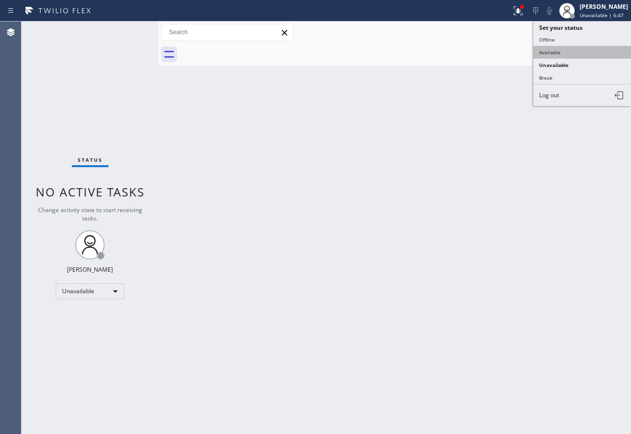
click at [567, 55] on button "Available" at bounding box center [582, 52] width 98 height 13
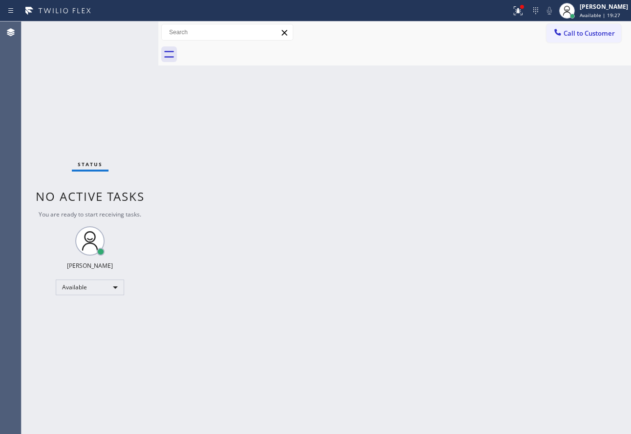
click at [305, 162] on div "Back to Dashboard Change Sender ID Customers Technicians Select a contact Outbo…" at bounding box center [394, 228] width 473 height 413
click at [524, 10] on icon at bounding box center [518, 11] width 12 height 12
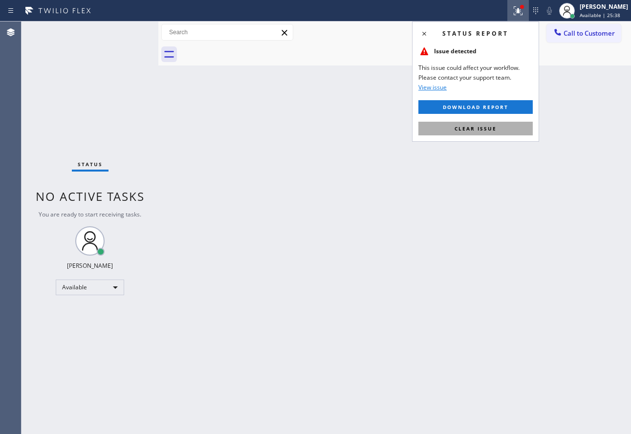
click at [461, 131] on span "Clear issue" at bounding box center [476, 128] width 42 height 7
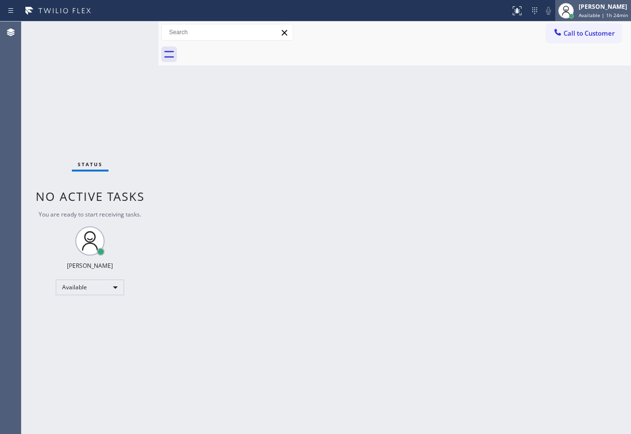
click at [595, 11] on div "John Tindoc Available | 1h 24min" at bounding box center [604, 10] width 54 height 17
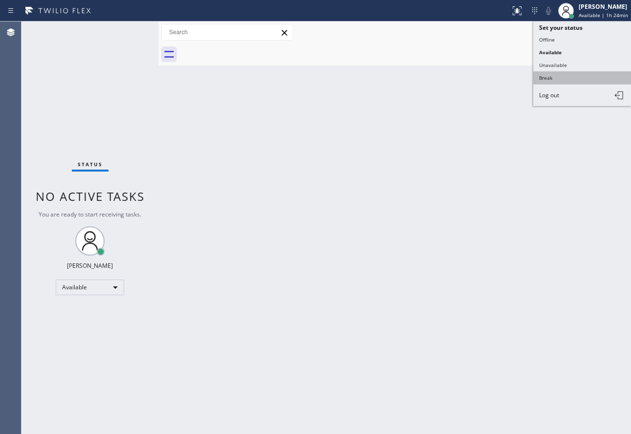
click at [569, 72] on button "Break" at bounding box center [582, 77] width 98 height 13
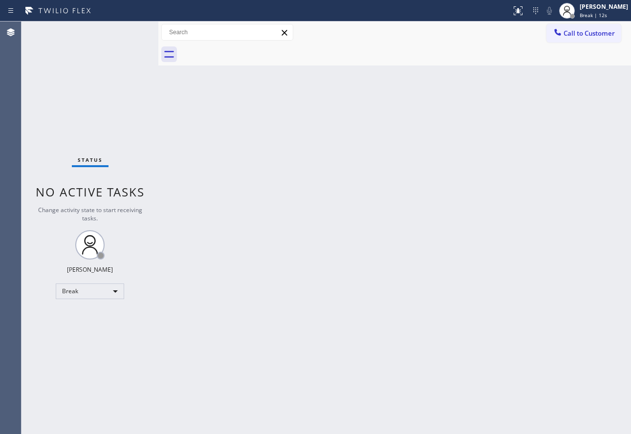
drag, startPoint x: 253, startPoint y: 175, endPoint x: 256, endPoint y: 167, distance: 7.9
click at [253, 175] on div "Back to Dashboard Change Sender ID Customers Technicians Select a contact Outbo…" at bounding box center [394, 228] width 473 height 413
click at [600, 14] on span "Break | 11:30" at bounding box center [596, 15] width 32 height 7
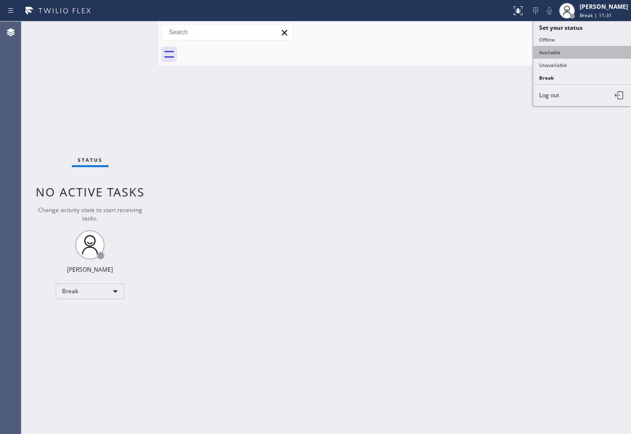
click at [560, 49] on button "Available" at bounding box center [582, 52] width 98 height 13
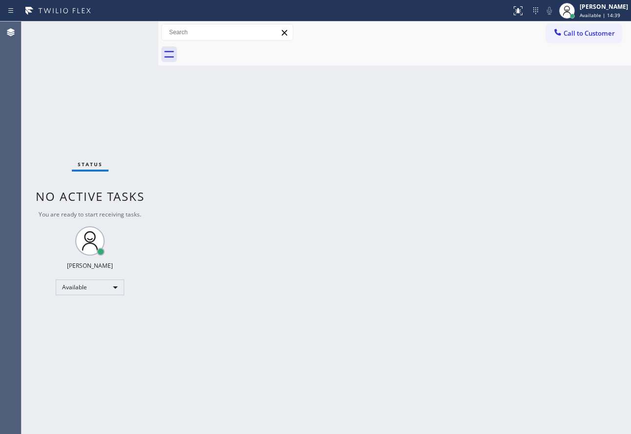
drag, startPoint x: 256, startPoint y: 238, endPoint x: 302, endPoint y: 197, distance: 61.6
click at [256, 238] on div "Back to Dashboard Change Sender ID Customers Technicians Select a contact Outbo…" at bounding box center [394, 228] width 473 height 413
click at [565, 34] on span "Call to Customer" at bounding box center [589, 33] width 51 height 9
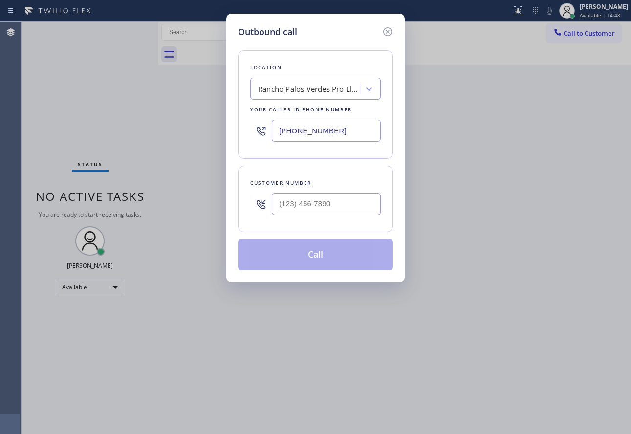
click at [279, 95] on div "Rancho Palos Verdes Pro Electricians" at bounding box center [306, 89] width 107 height 17
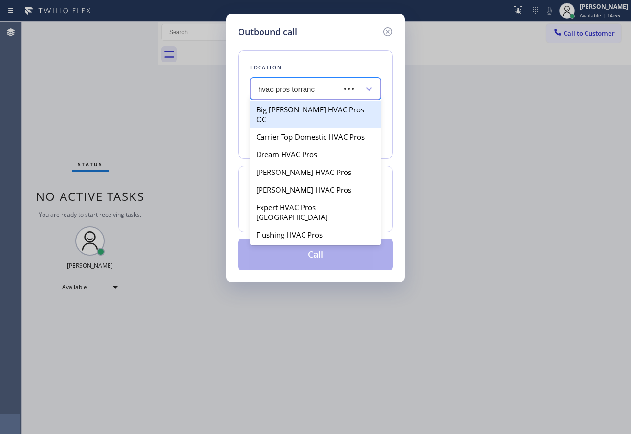
type input "hvac pros torrance"
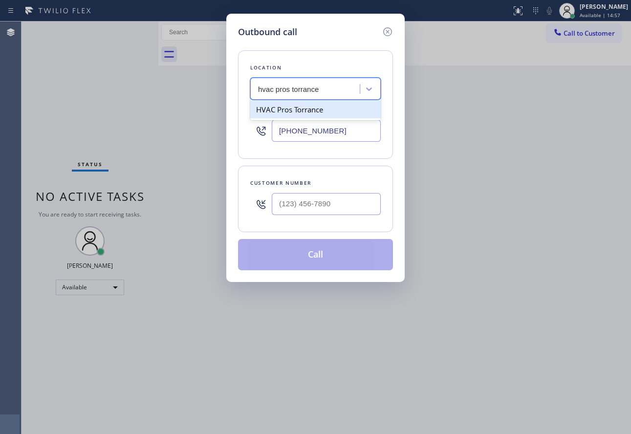
click at [261, 109] on div "HVAC Pros Torrance" at bounding box center [315, 110] width 131 height 18
type input "(424) 306-1757"
click at [315, 201] on input "(___) ___-____" at bounding box center [326, 204] width 109 height 22
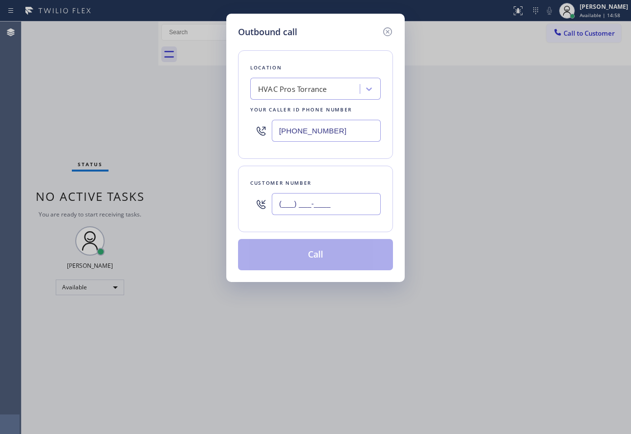
paste input "678) 426-0048"
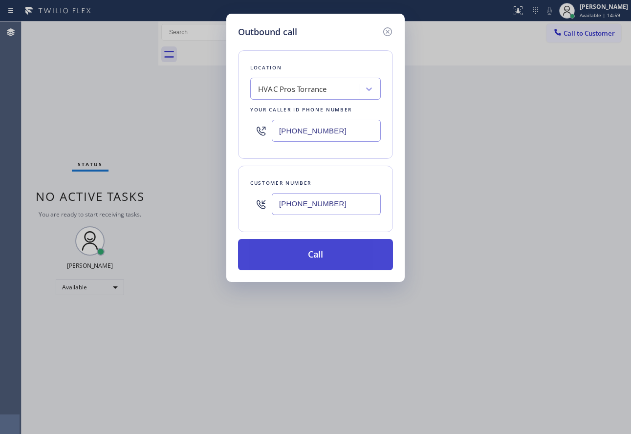
type input "(678) 426-0048"
click at [321, 256] on button "Call" at bounding box center [315, 254] width 155 height 31
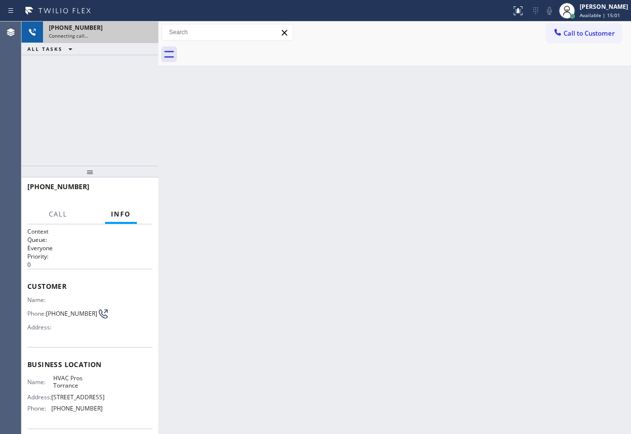
click at [144, 32] on div "+16784260048 Connecting call…" at bounding box center [98, 33] width 111 height 22
click at [144, 32] on icon at bounding box center [146, 32] width 12 height 12
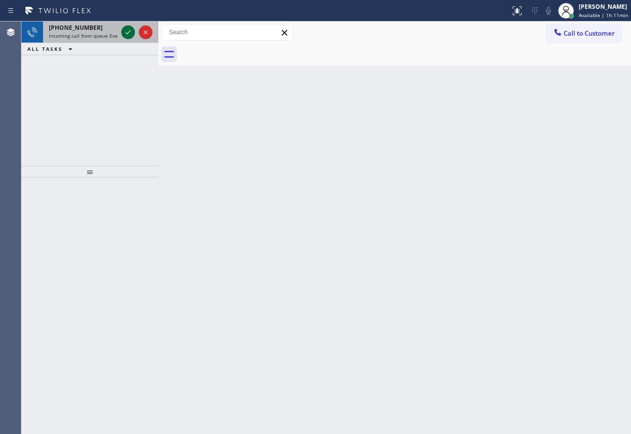
click at [131, 29] on icon at bounding box center [128, 32] width 12 height 12
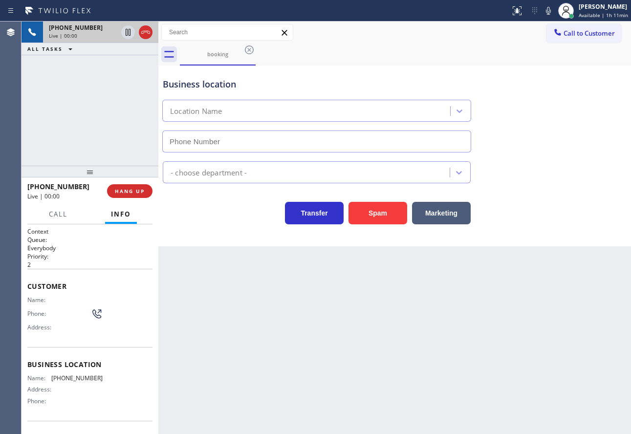
click at [148, 33] on icon at bounding box center [146, 32] width 12 height 12
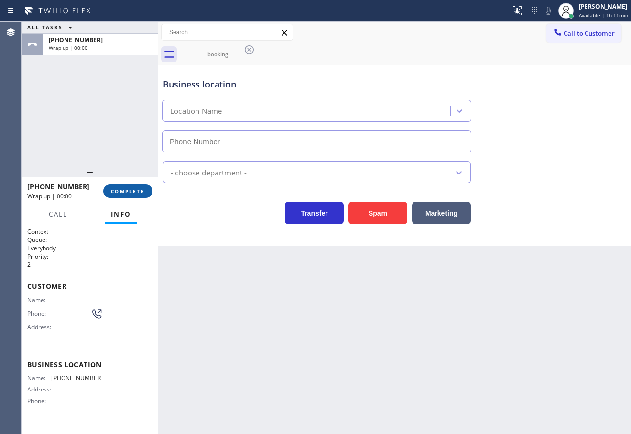
click at [131, 193] on span "COMPLETE" at bounding box center [128, 191] width 34 height 7
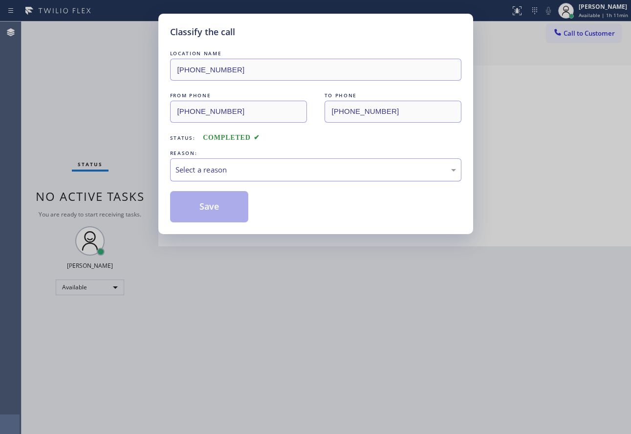
click at [239, 168] on div "Select a reason" at bounding box center [315, 169] width 281 height 11
click at [211, 207] on button "Save" at bounding box center [209, 206] width 79 height 31
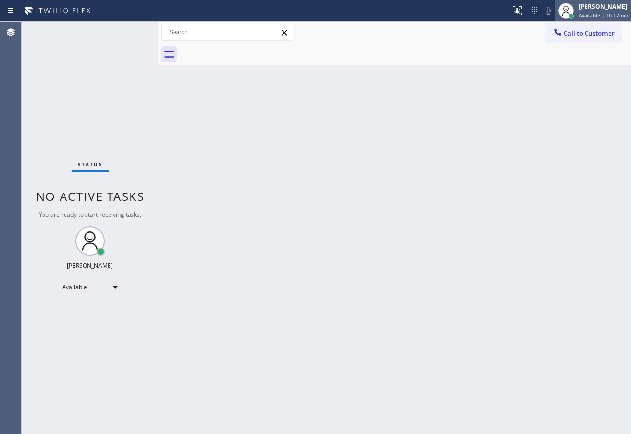
click at [609, 9] on div "[PERSON_NAME]" at bounding box center [603, 6] width 49 height 8
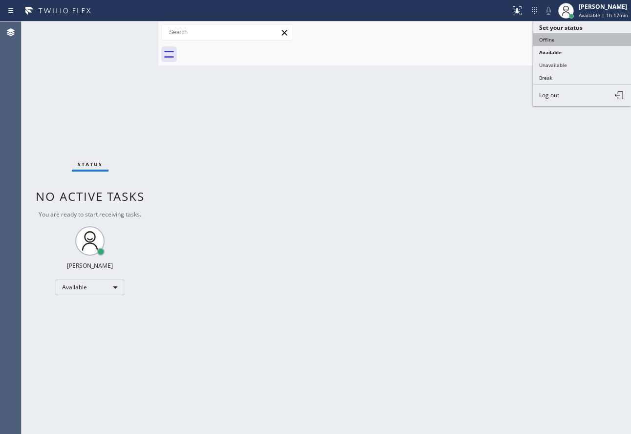
click at [556, 40] on button "Offline" at bounding box center [582, 39] width 98 height 13
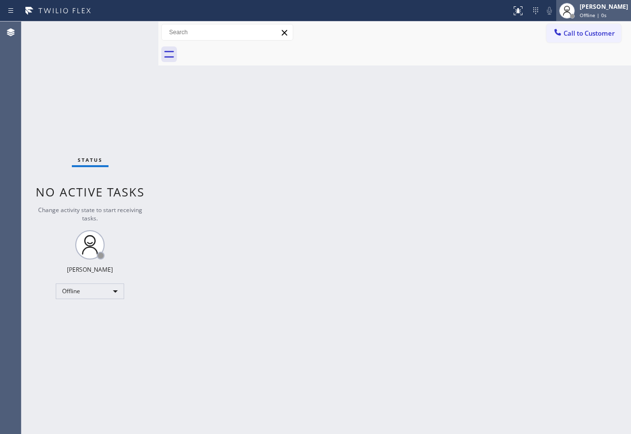
click at [573, 10] on icon at bounding box center [567, 11] width 12 height 12
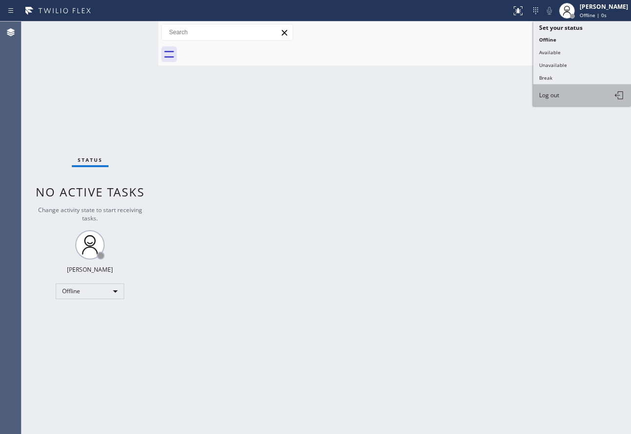
click at [549, 101] on button "Log out" at bounding box center [582, 96] width 98 height 22
